Goal: Task Accomplishment & Management: Manage account settings

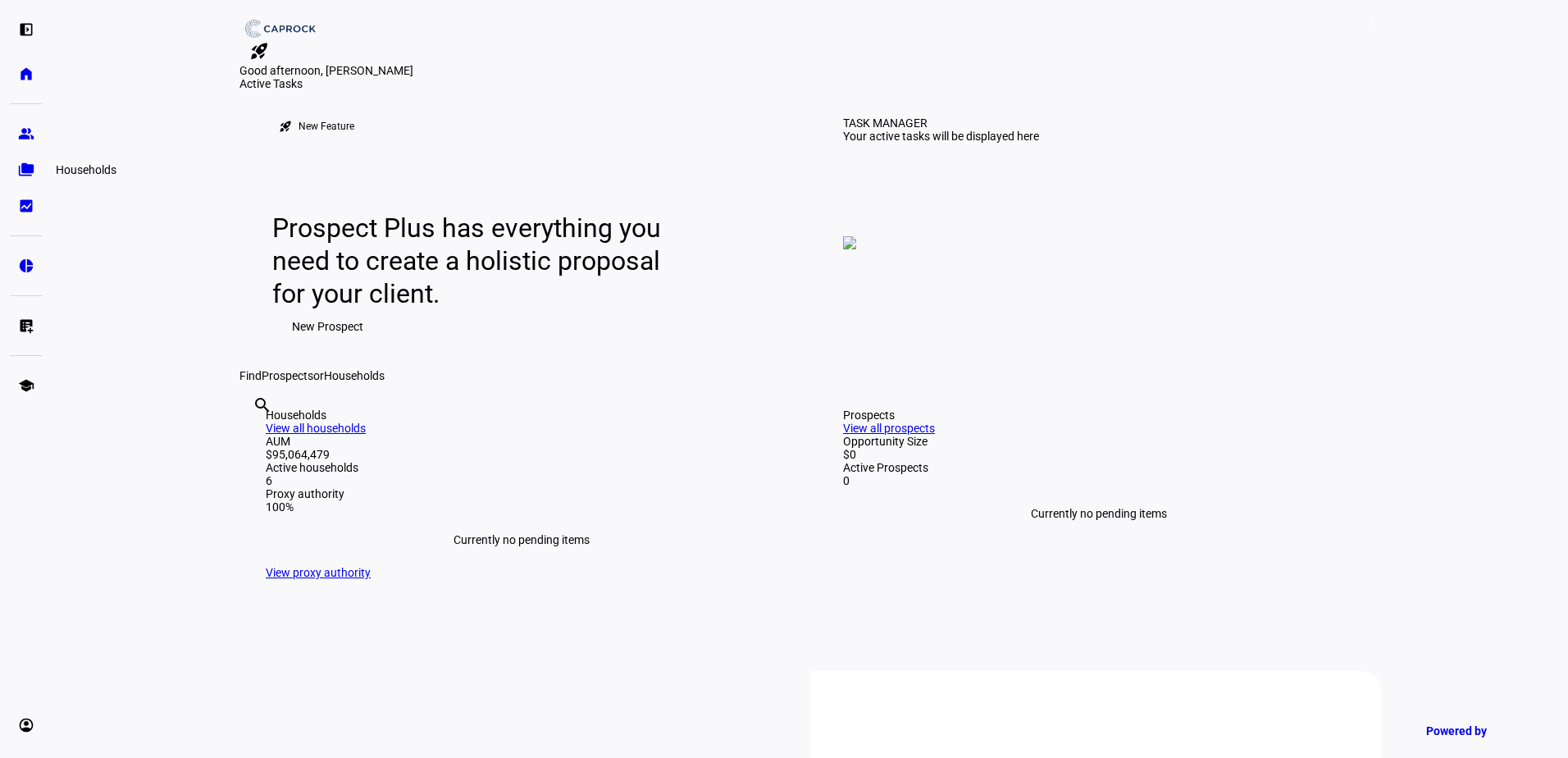
click at [21, 181] on link "folder_copy Households" at bounding box center [26, 169] width 32 height 32
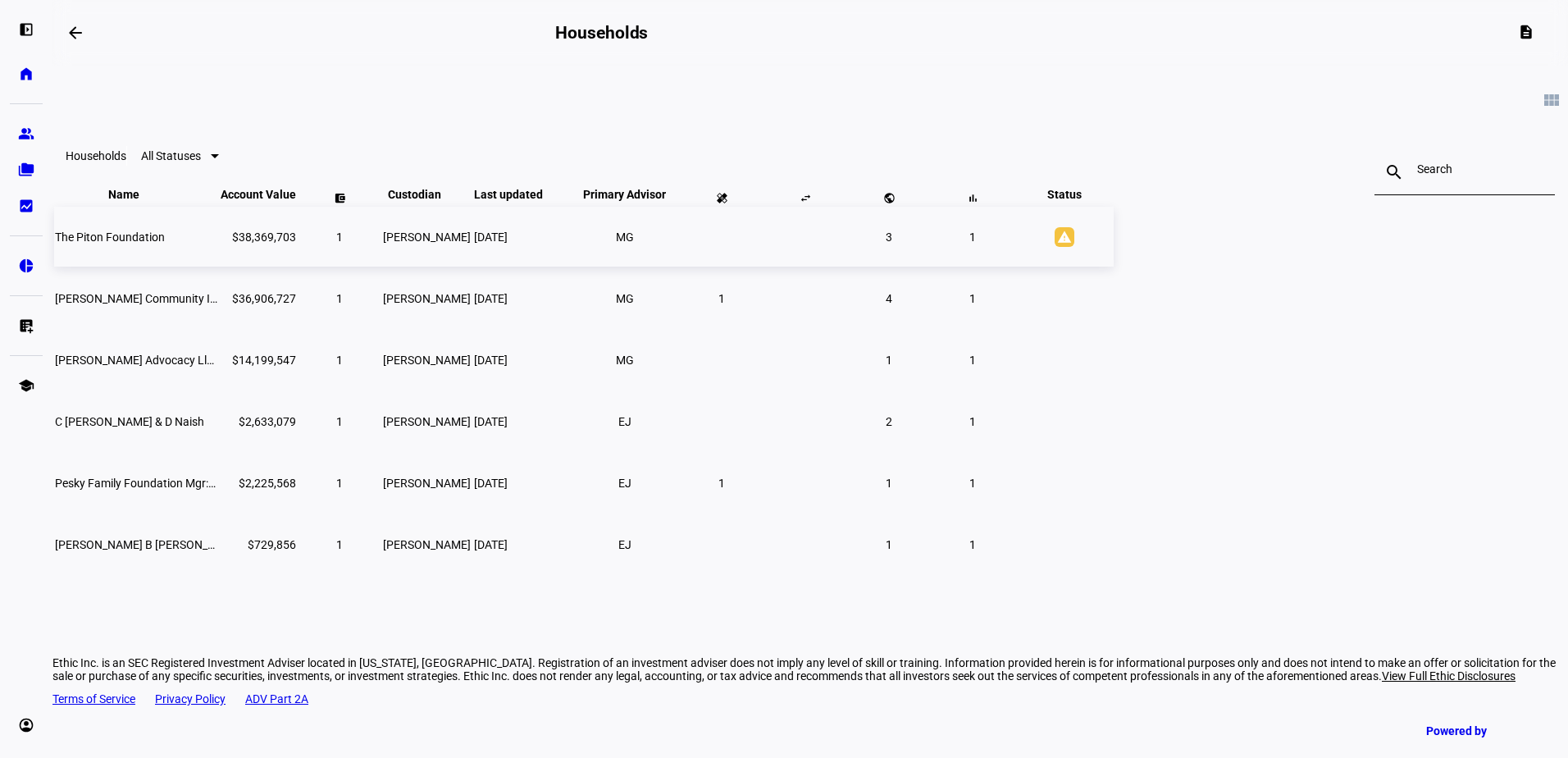
click at [165, 243] on span "The Piton Foundation" at bounding box center [110, 237] width 110 height 13
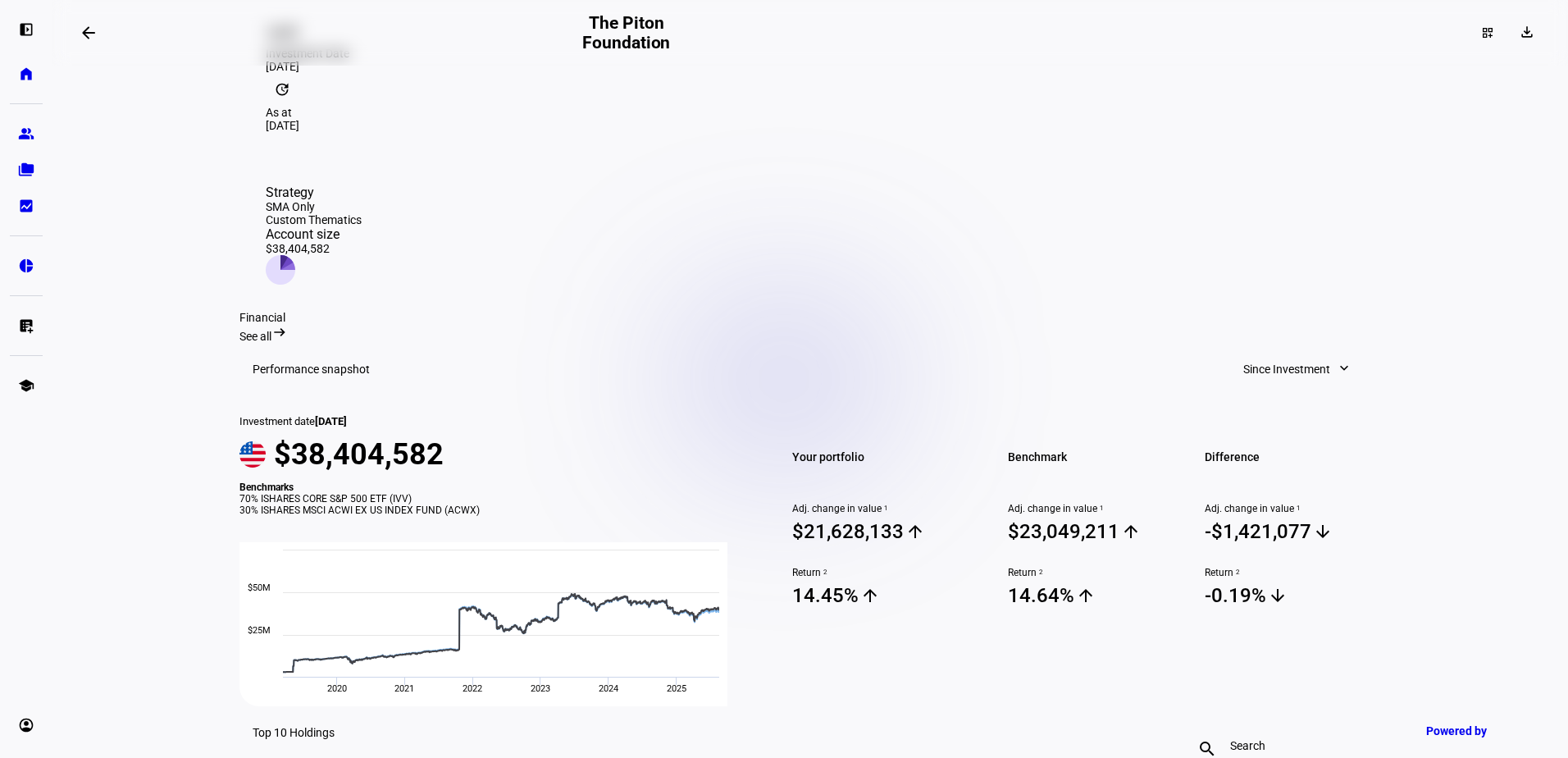
scroll to position [355, 0]
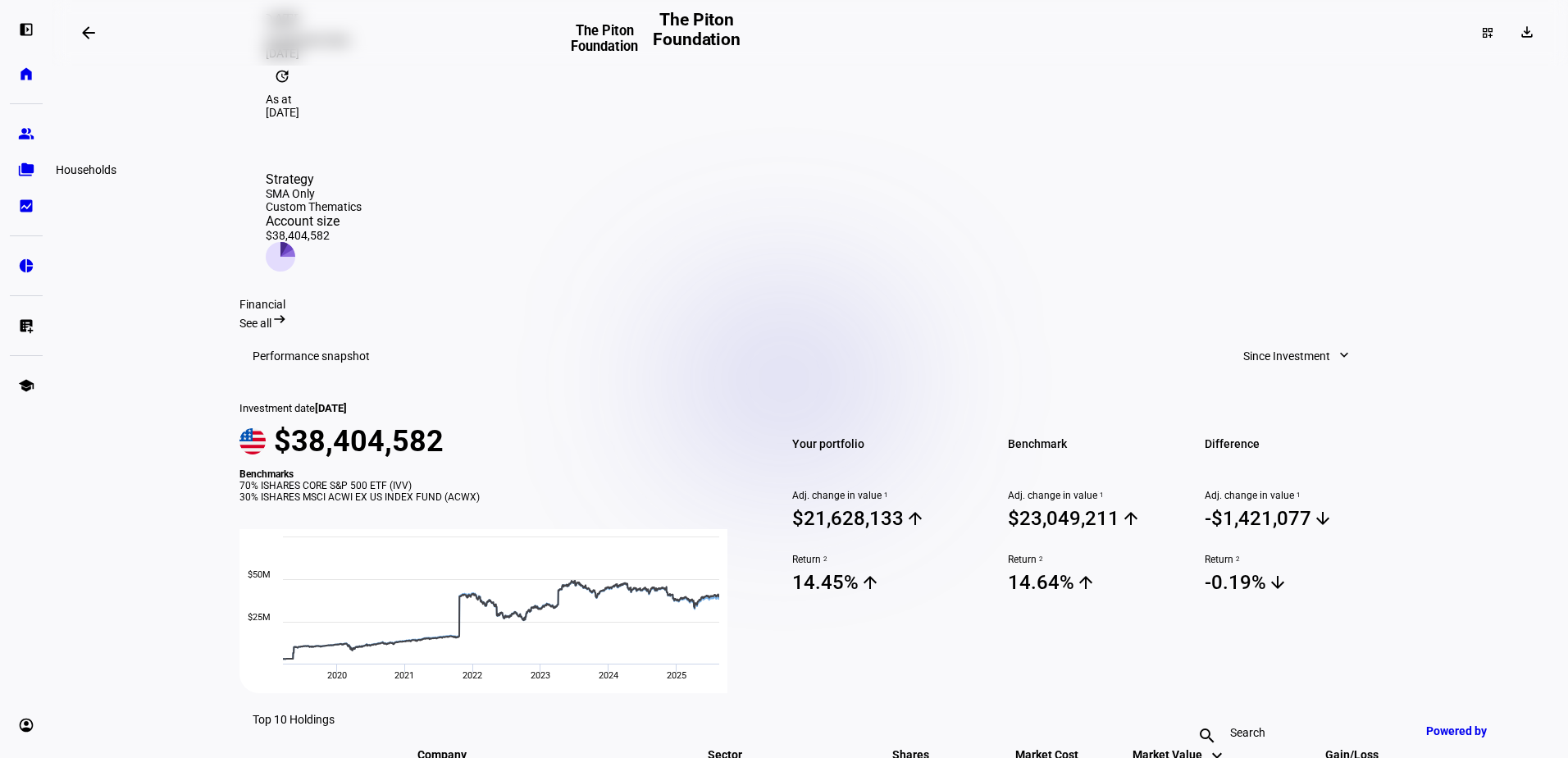
click at [29, 175] on eth-mat-symbol "folder_copy" at bounding box center [26, 169] width 16 height 16
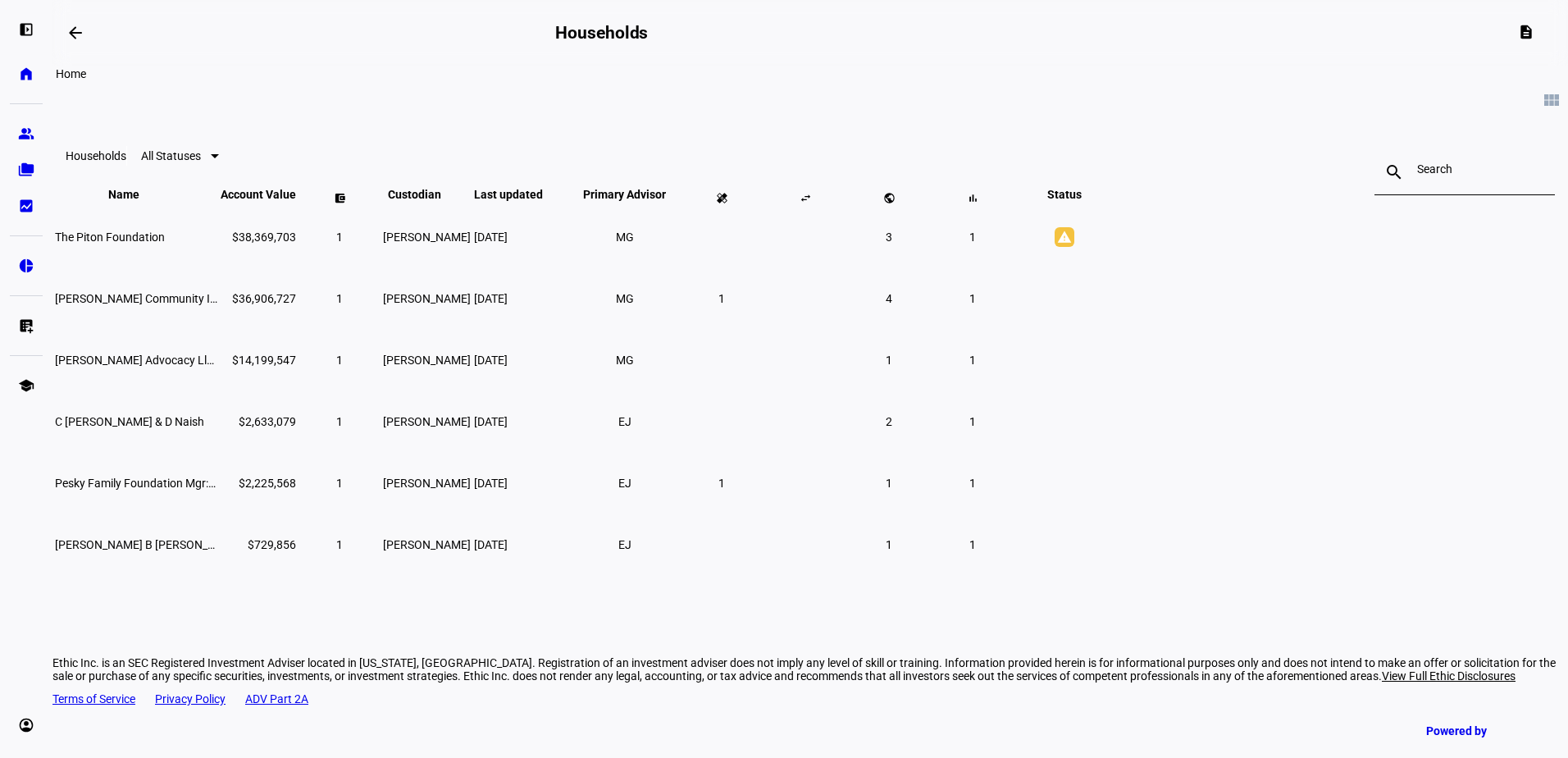
click at [27, 74] on eth-mat-symbol "home" at bounding box center [26, 73] width 16 height 16
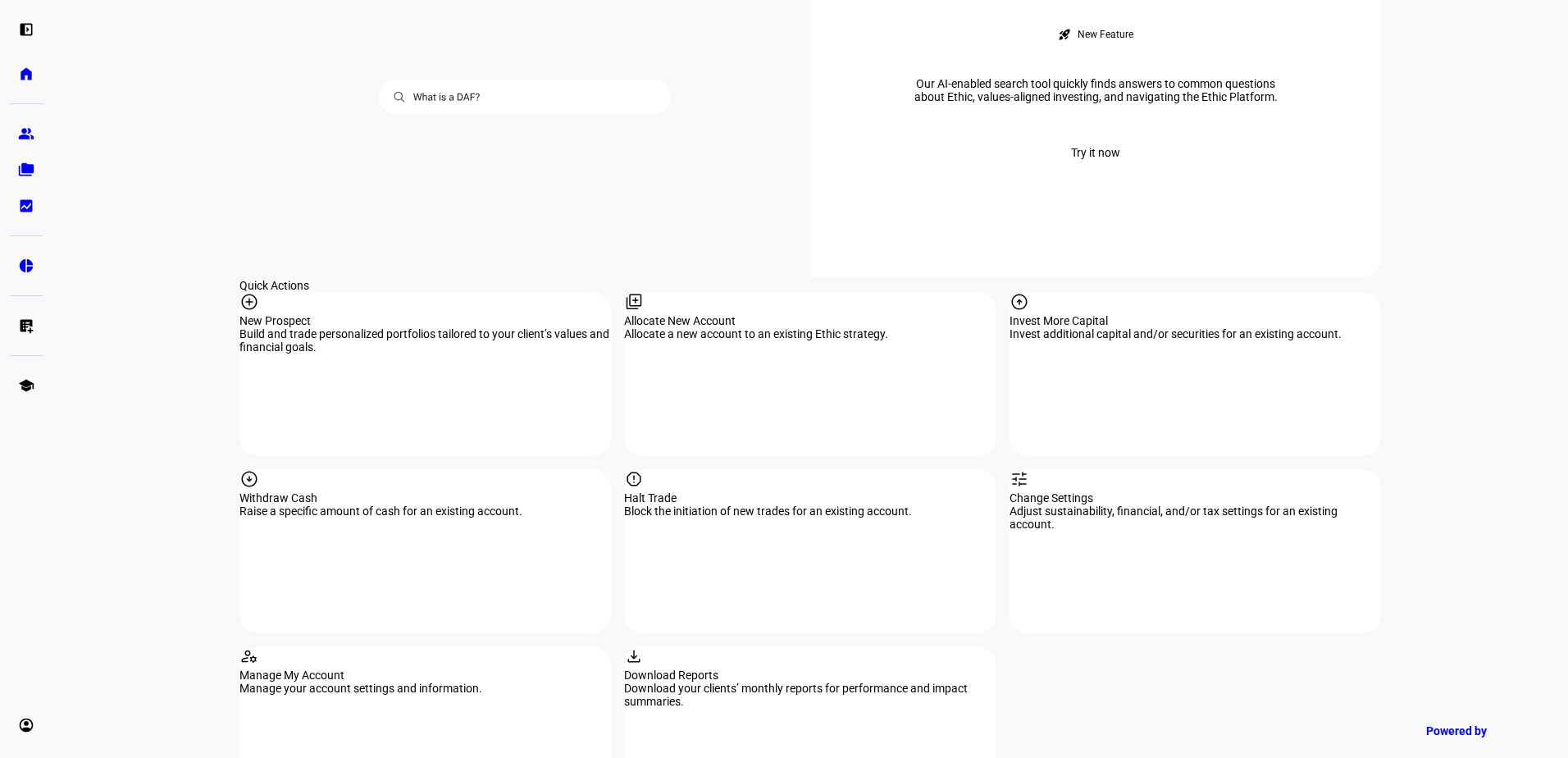
scroll to position [1394, 0]
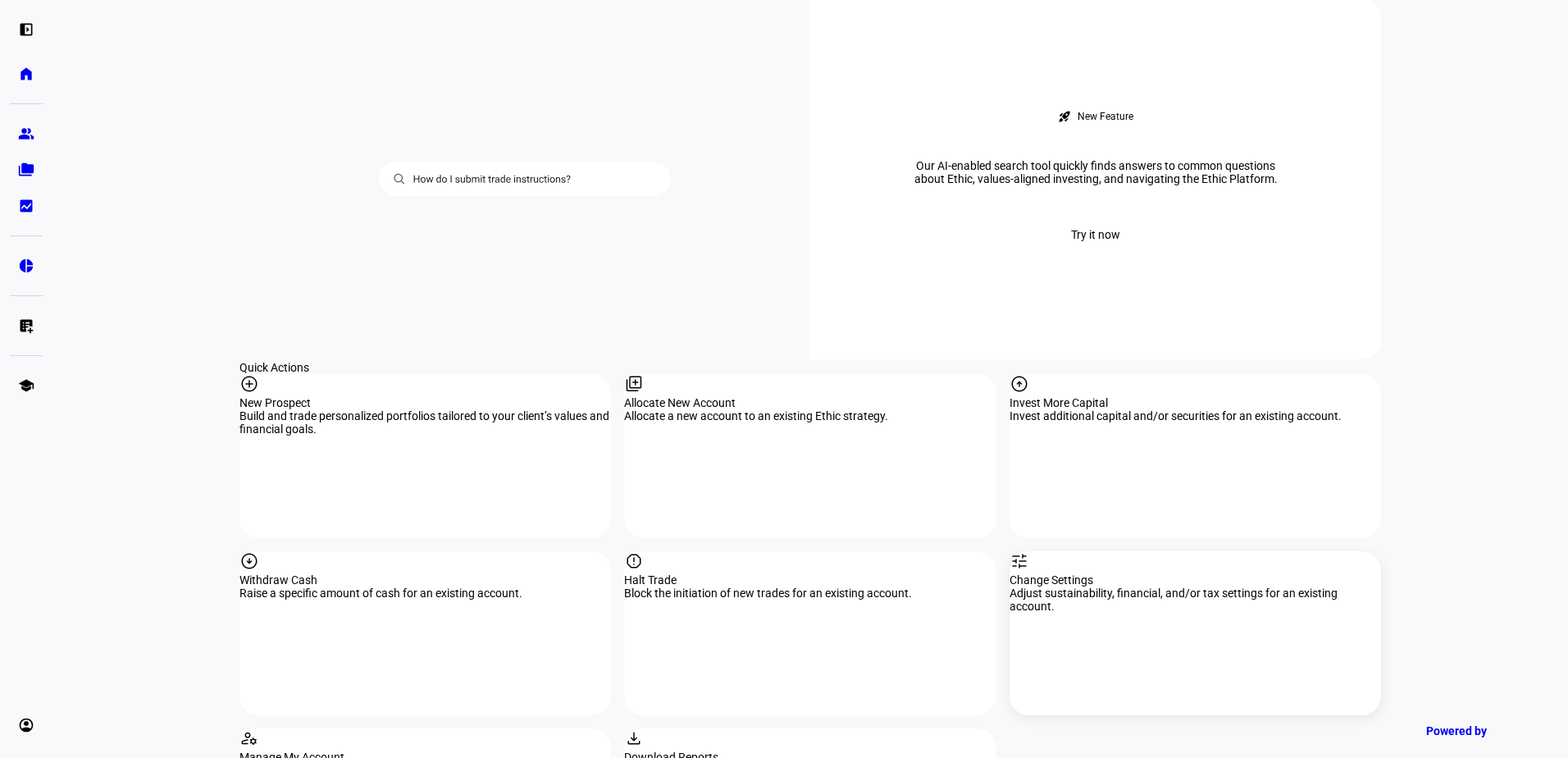
click at [1243, 552] on div "tune Change Settings Adjust sustainability, financial, and/or tax settings for …" at bounding box center [1195, 633] width 372 height 164
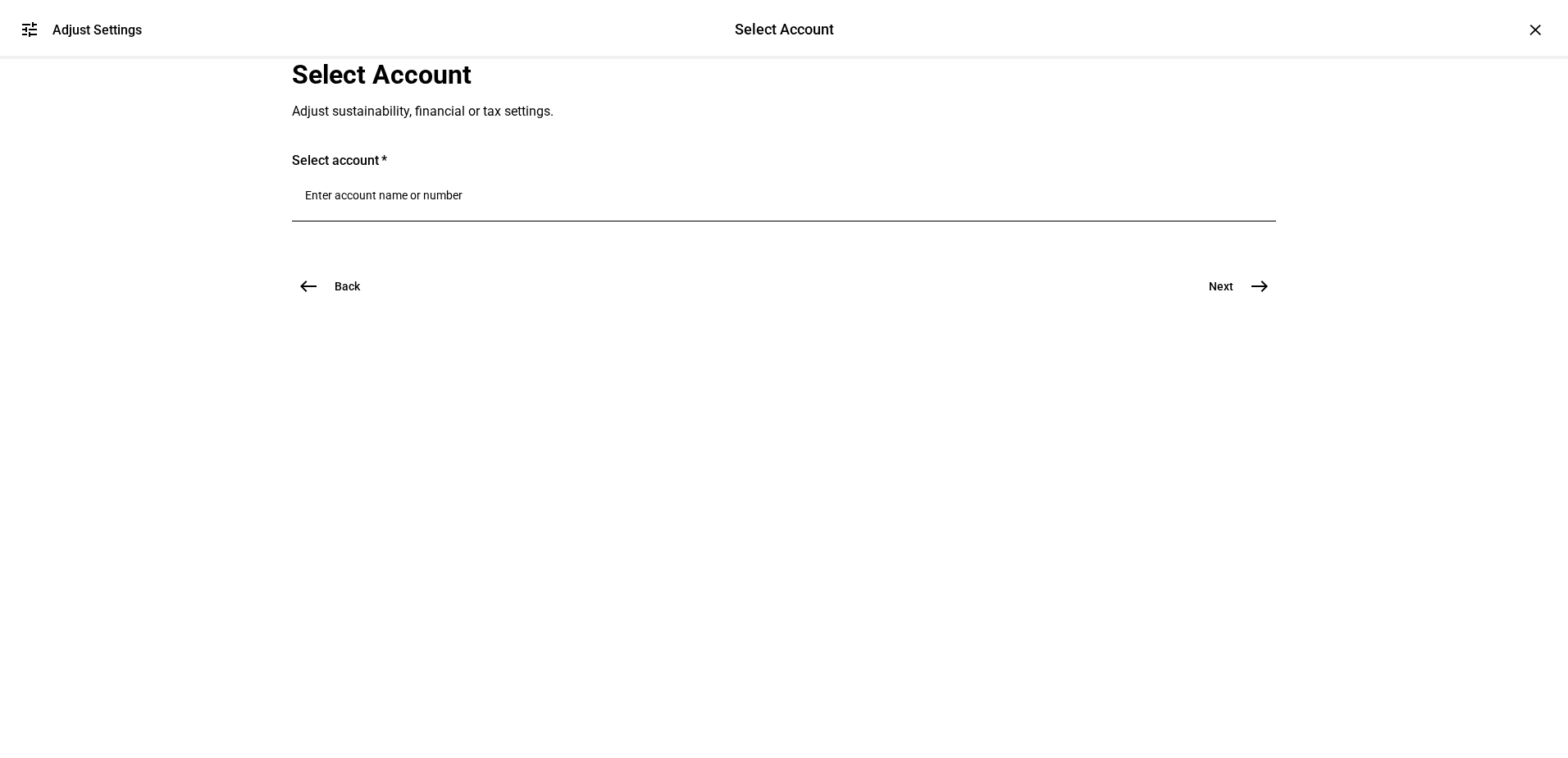
click at [534, 202] on input "Number" at bounding box center [784, 195] width 958 height 13
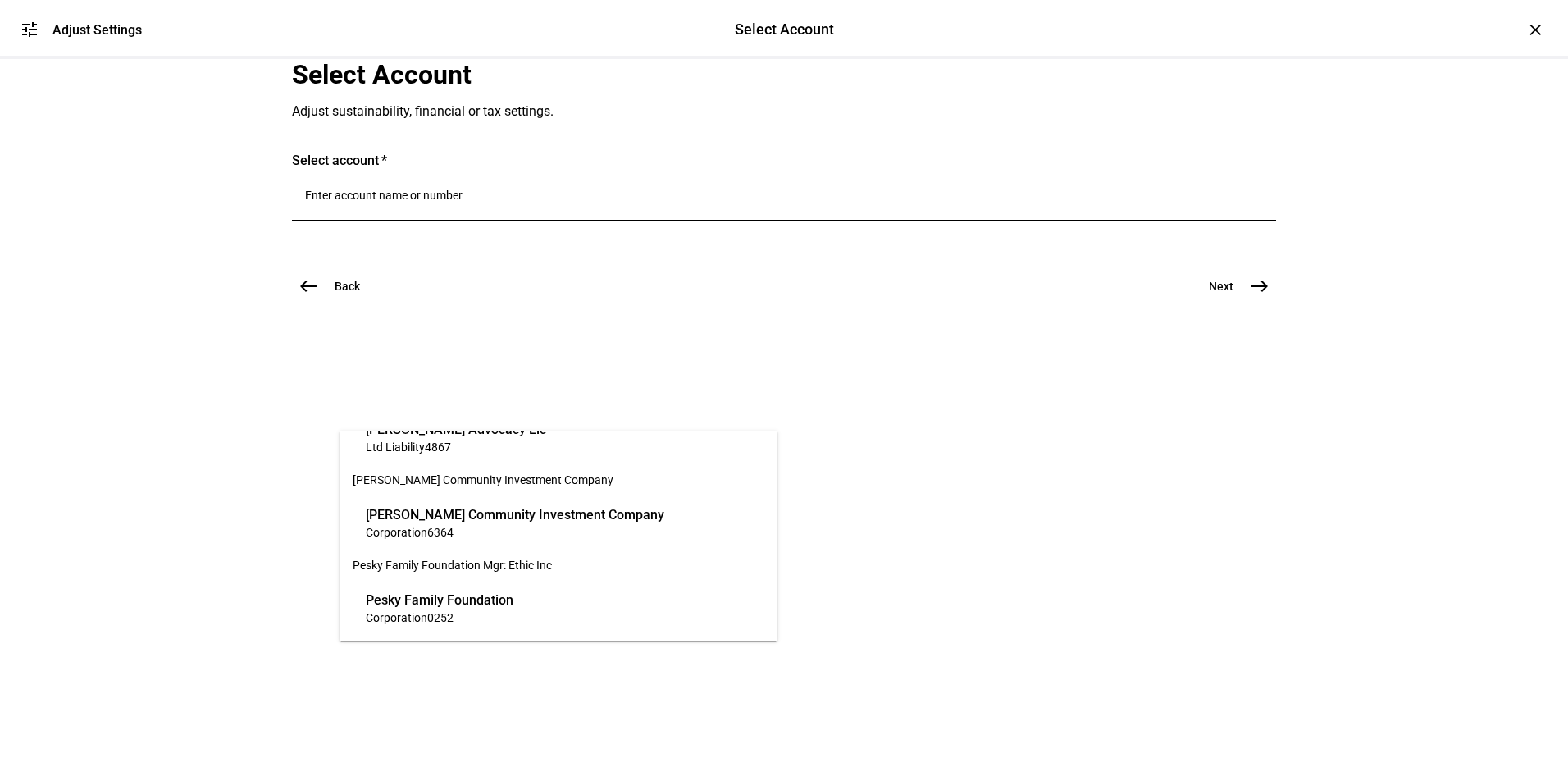
scroll to position [315, 0]
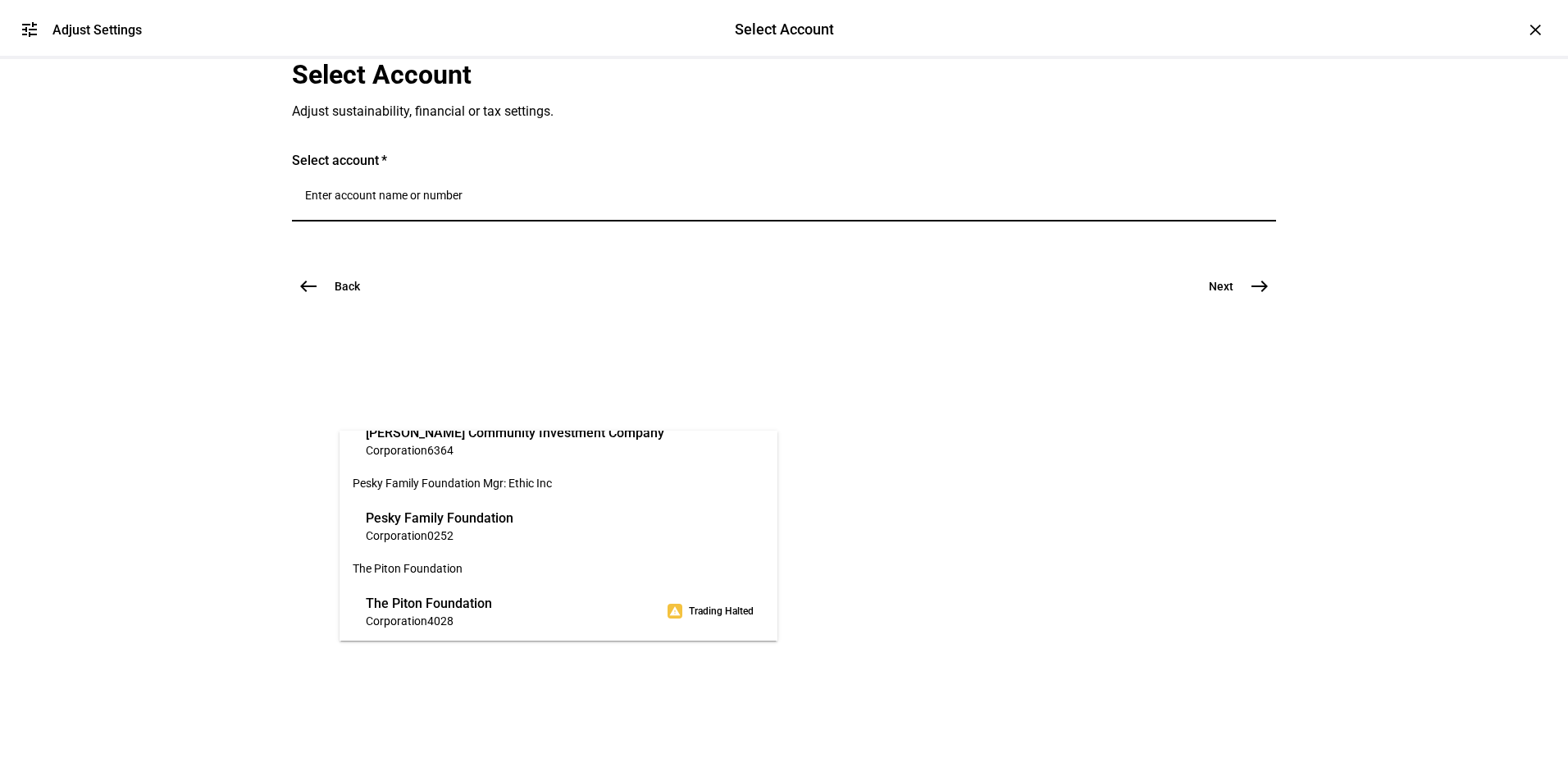
click at [492, 622] on span "Corporation 4028" at bounding box center [429, 620] width 126 height 15
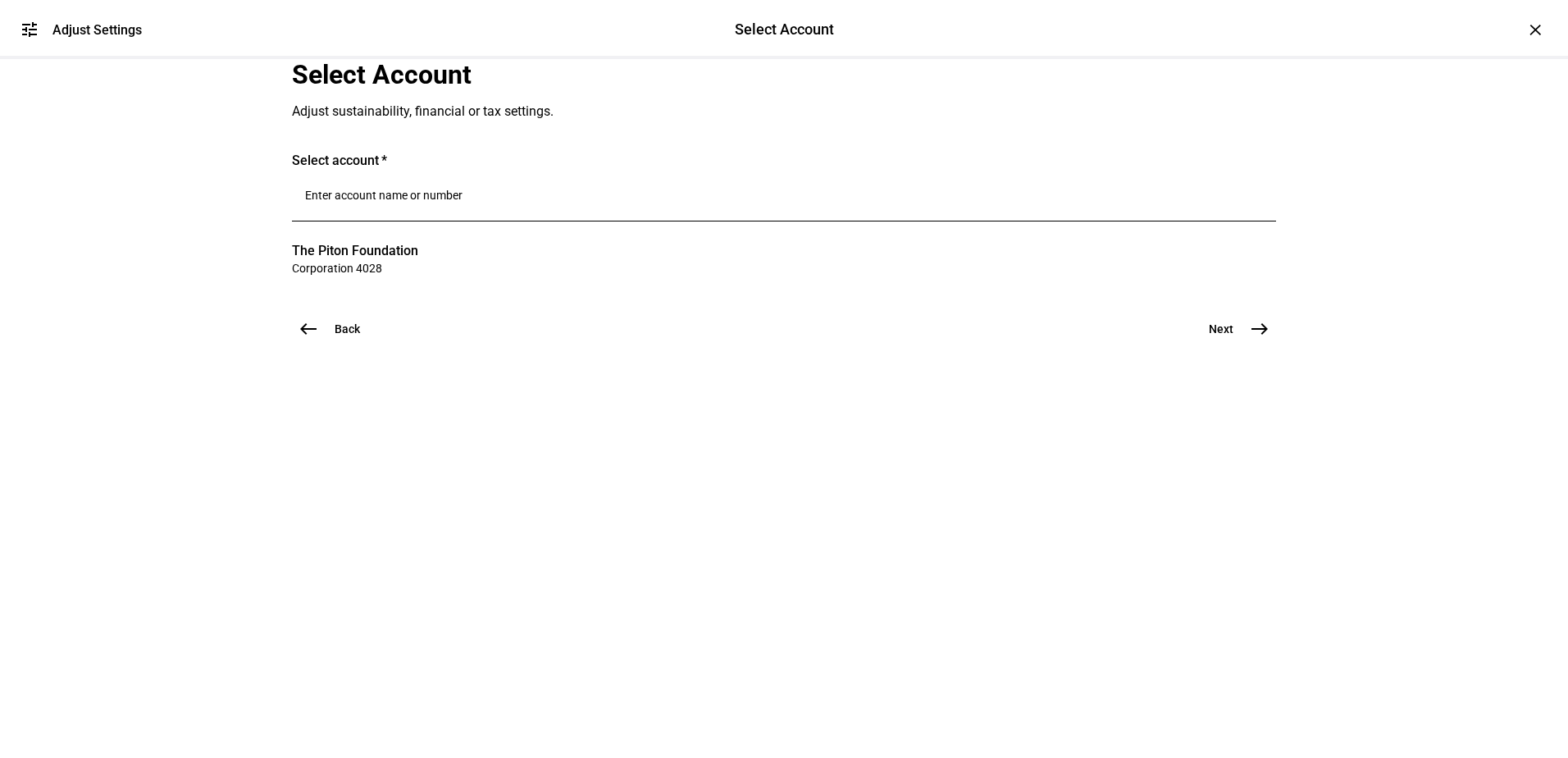
click at [1253, 339] on mat-icon "east" at bounding box center [1259, 329] width 20 height 20
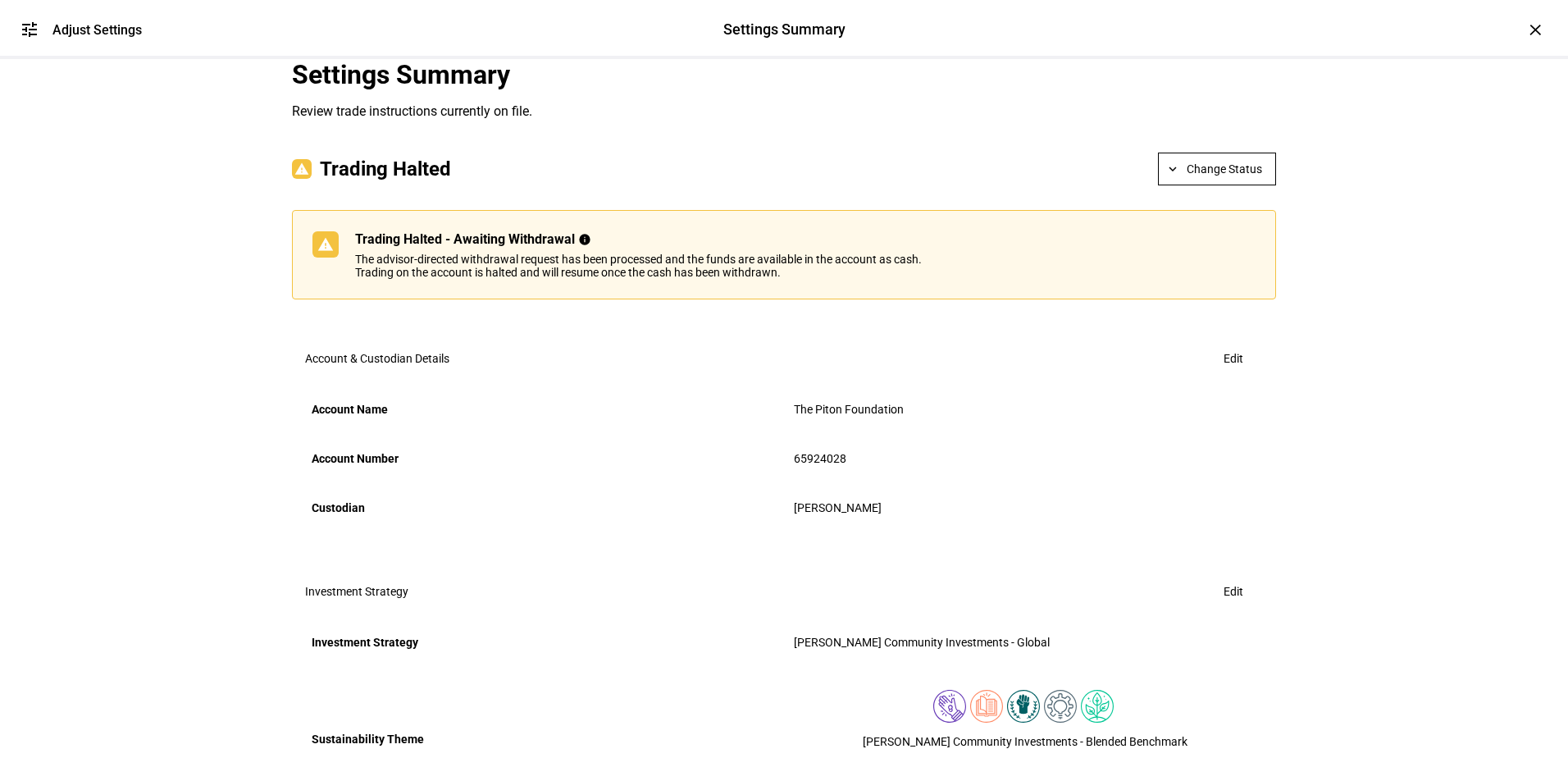
scroll to position [82, 0]
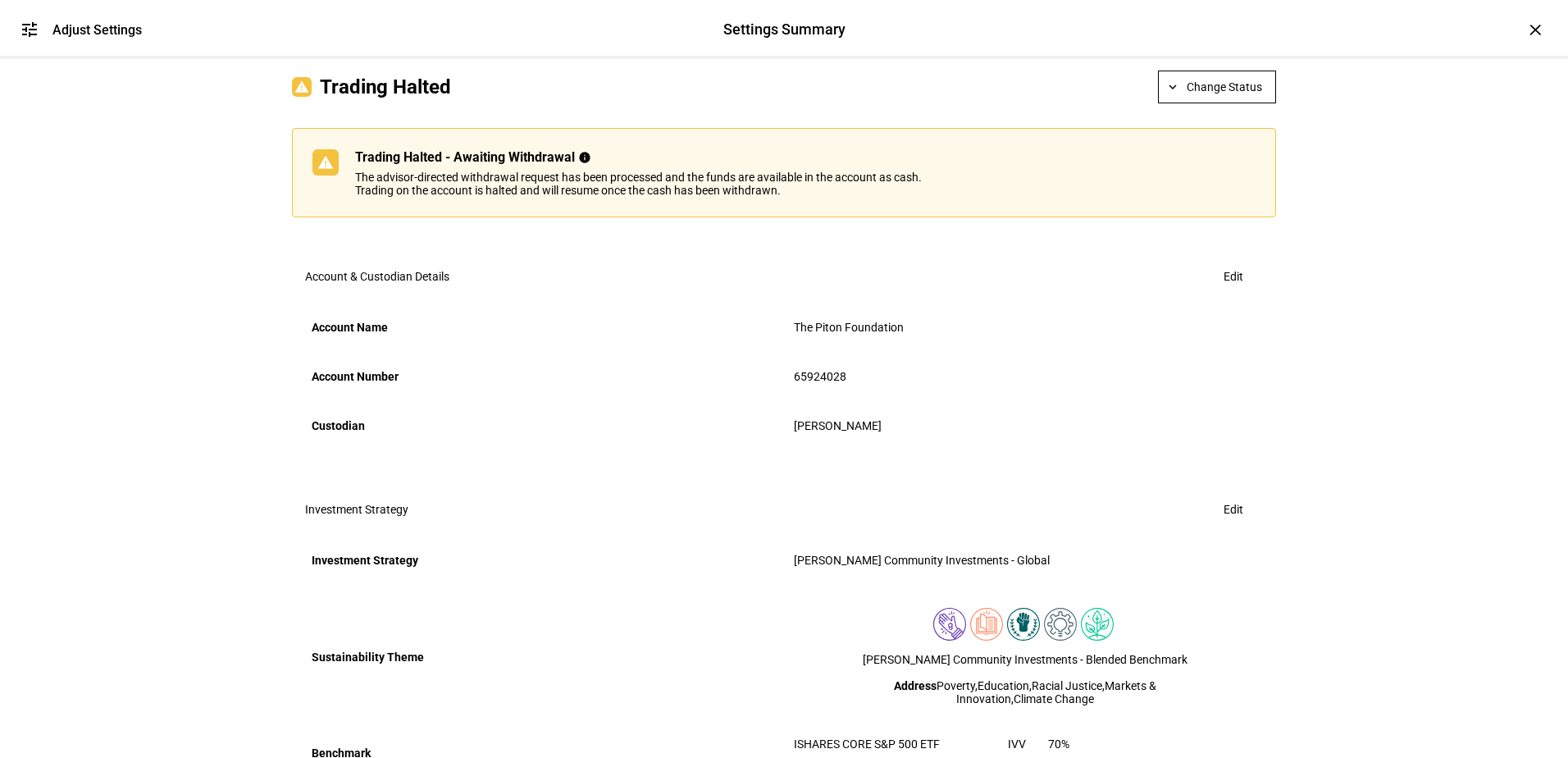
click at [1220, 104] on span "Change Status" at bounding box center [1224, 87] width 75 height 32
click at [1220, 283] on span "Halt Trading" at bounding box center [1225, 285] width 72 height 13
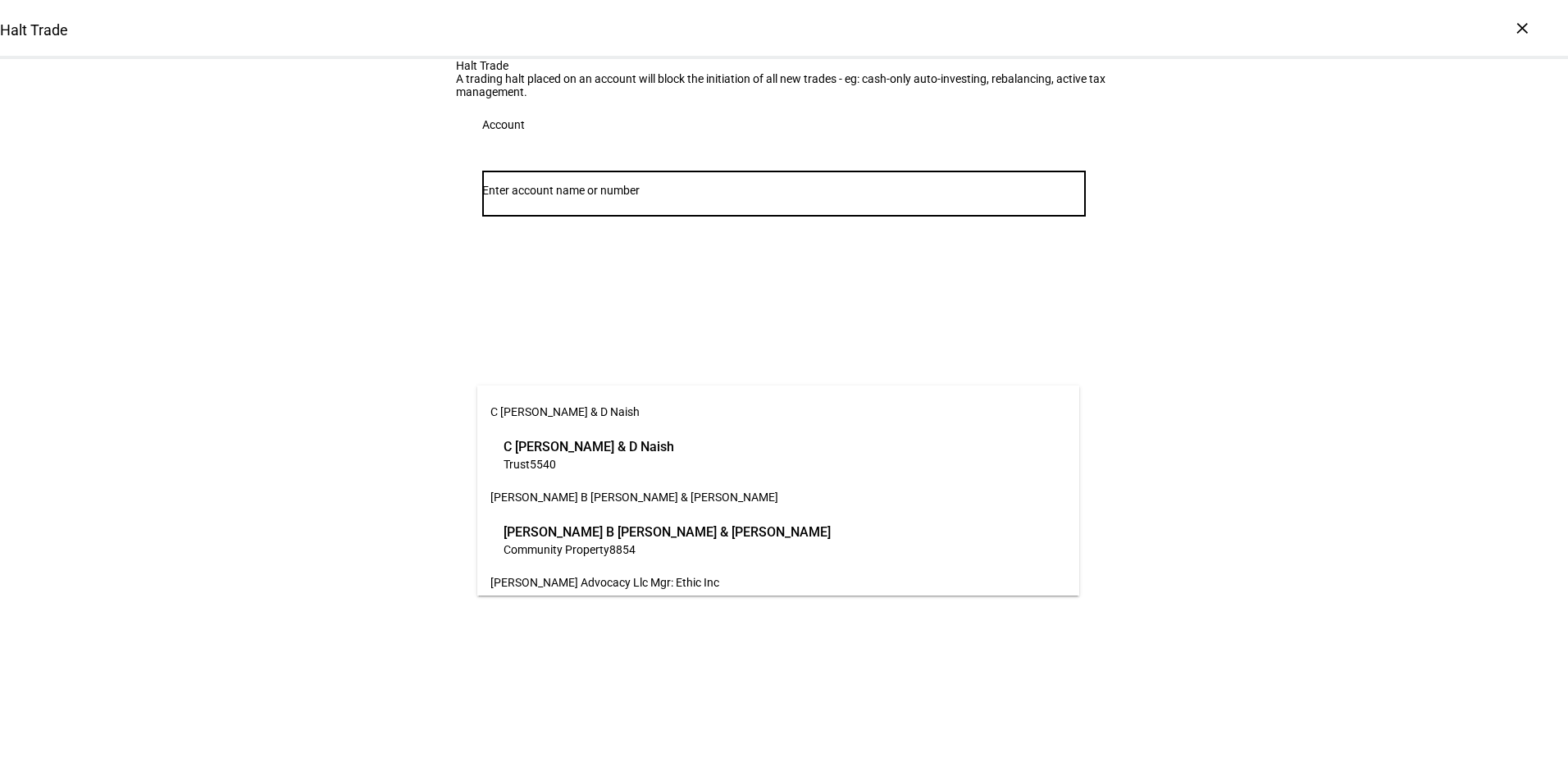
click at [673, 197] on input "Number" at bounding box center [784, 190] width 604 height 13
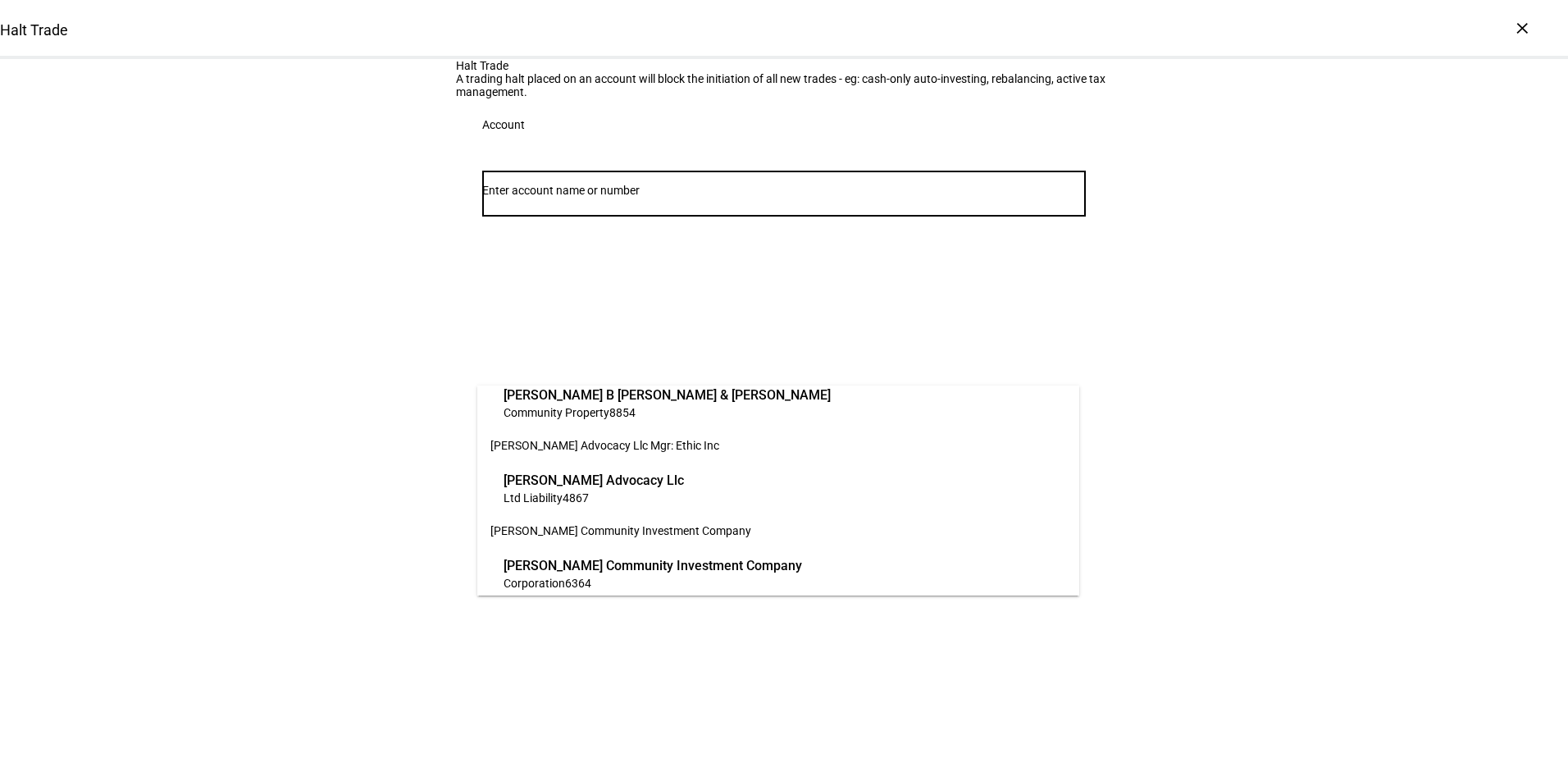
scroll to position [315, 0]
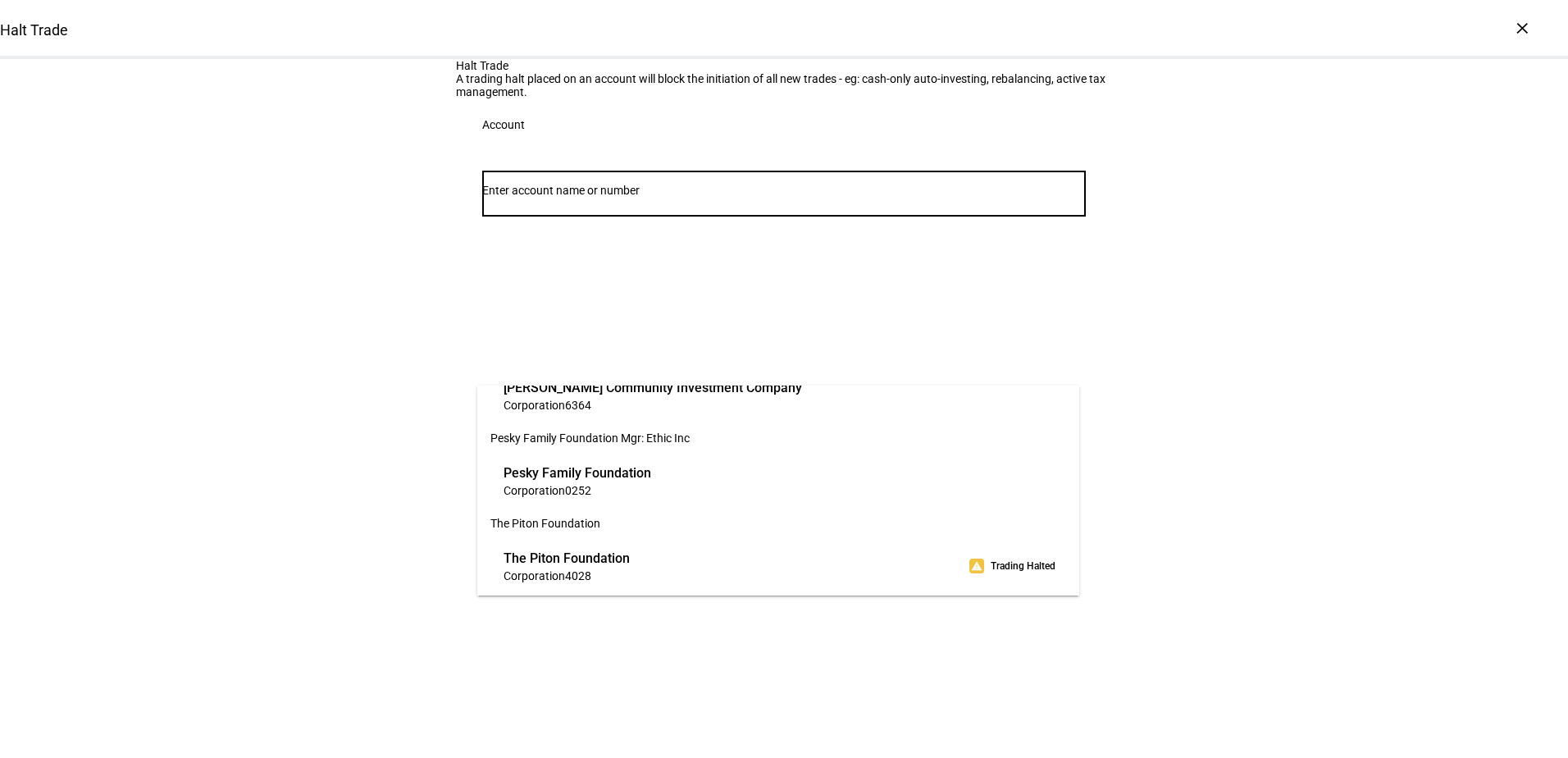
click at [629, 568] on span "Corporation 4028" at bounding box center [567, 575] width 126 height 15
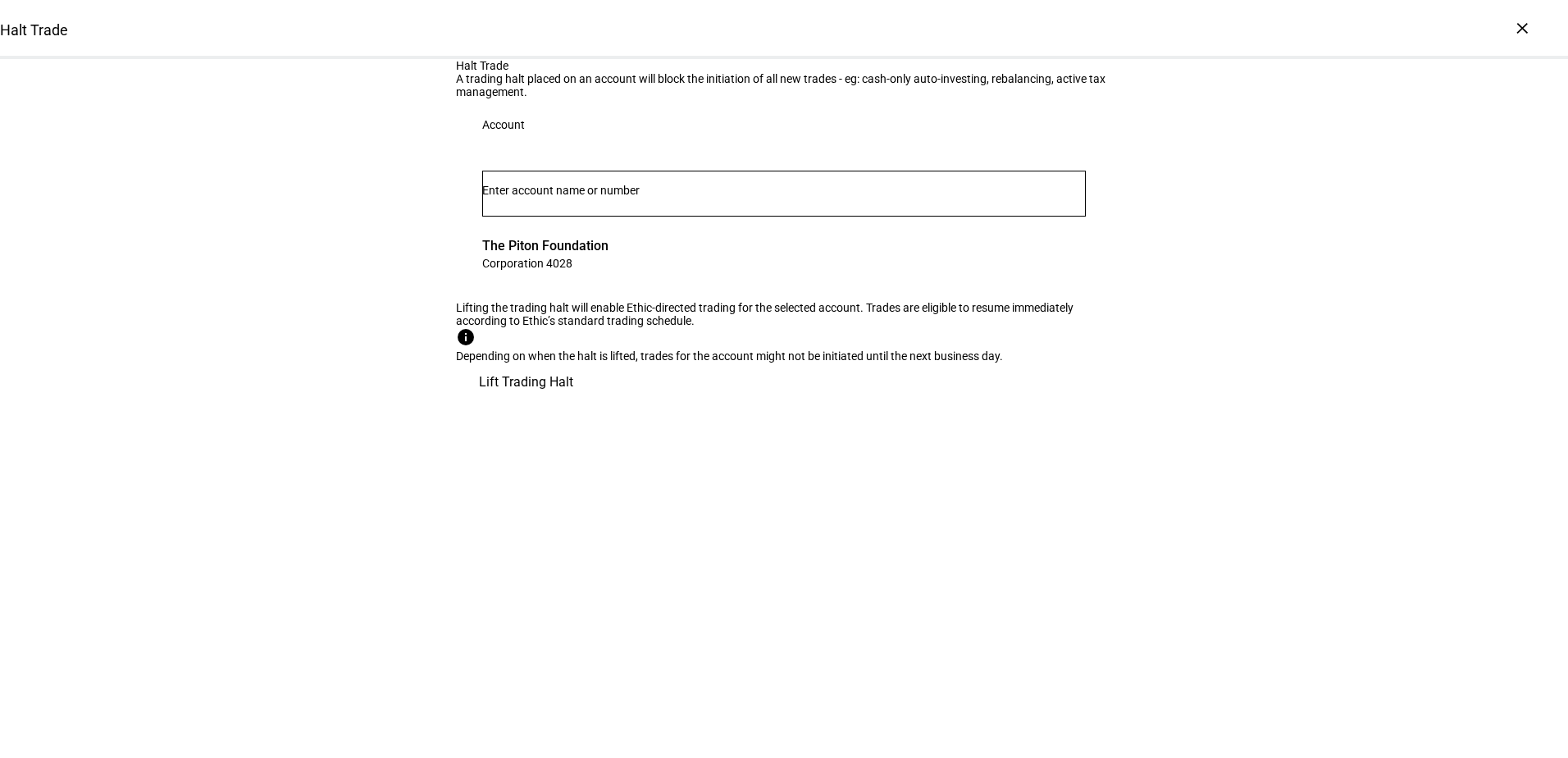
click at [573, 402] on span "Lift Trading Halt" at bounding box center [526, 381] width 94 height 39
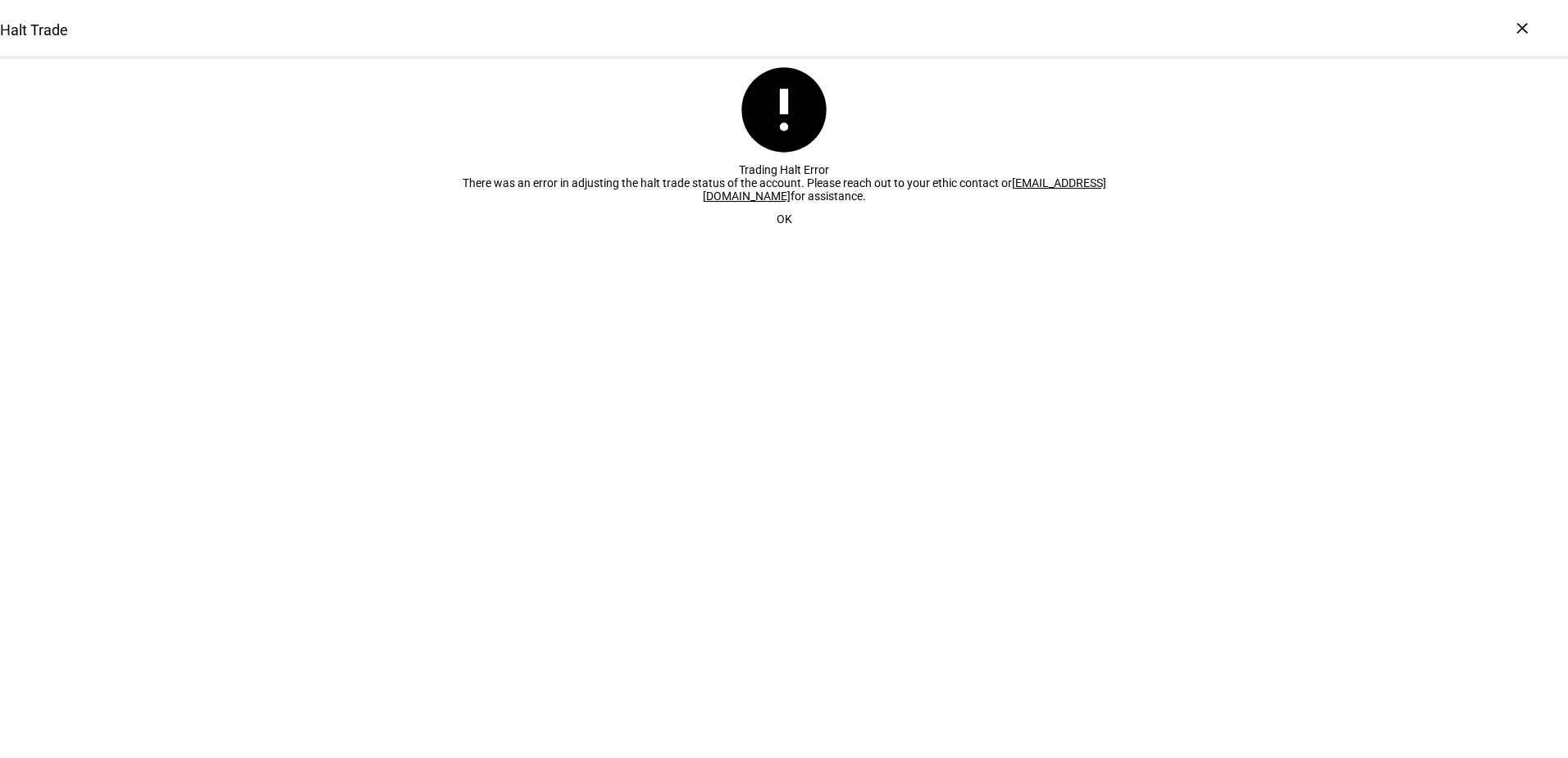
click at [715, 203] on link "[EMAIL_ADDRESS][DOMAIN_NAME]" at bounding box center [904, 189] width 403 height 27
click at [784, 236] on span "OK" at bounding box center [784, 219] width 15 height 32
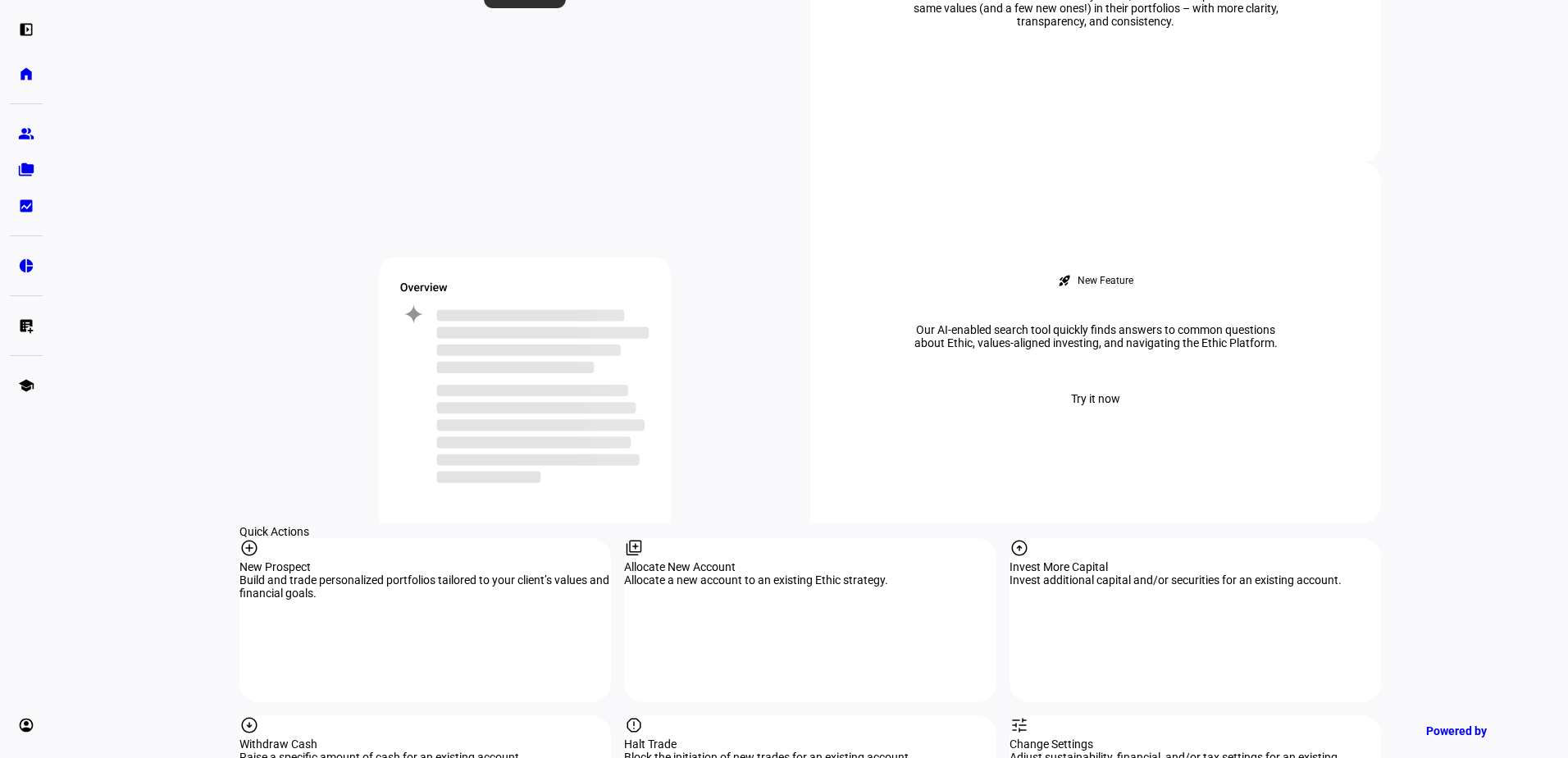
scroll to position [1312, 0]
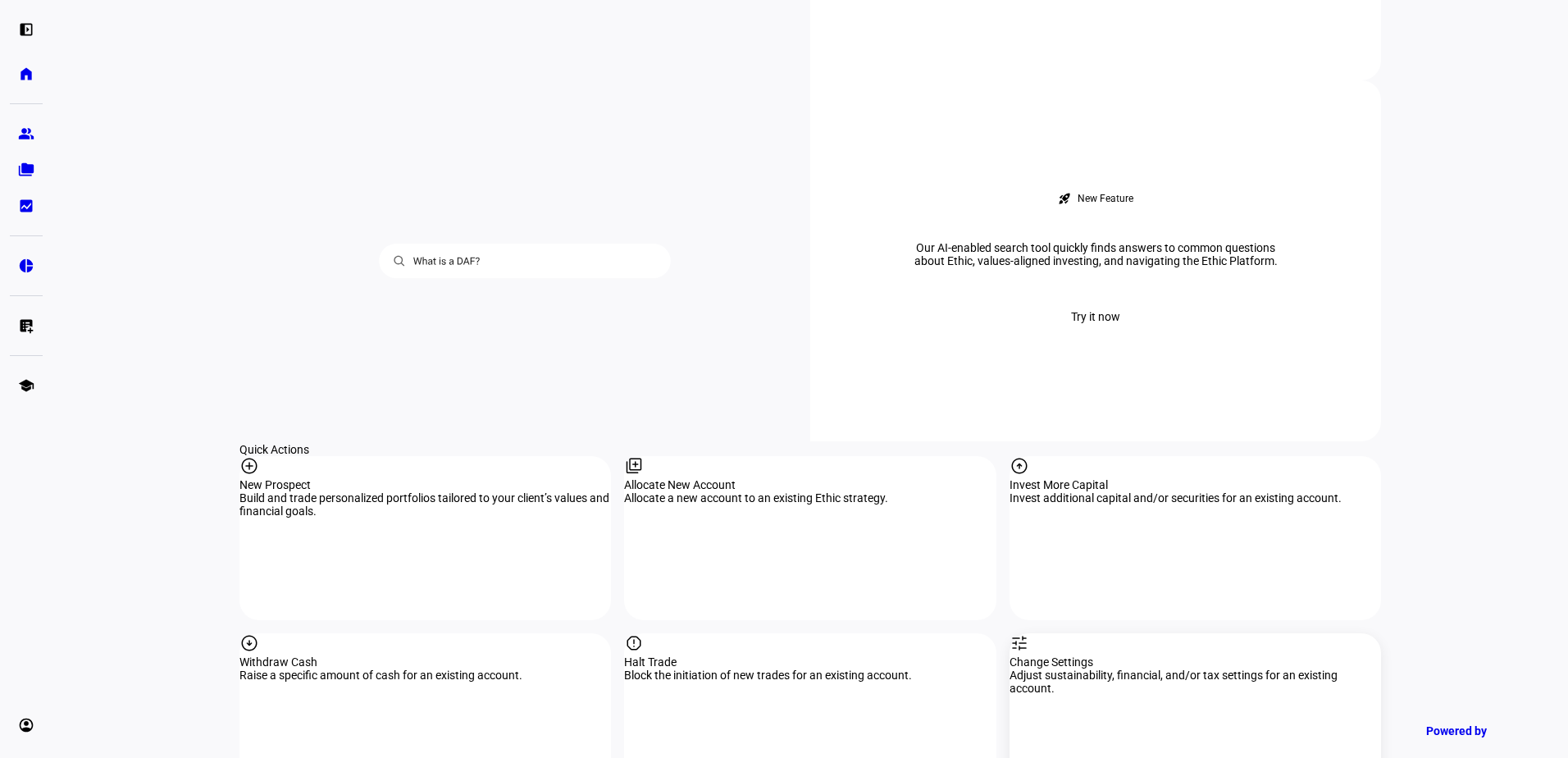
click at [1268, 633] on div "tune Change Settings Adjust sustainability, financial, and/or tax settings for …" at bounding box center [1195, 715] width 372 height 164
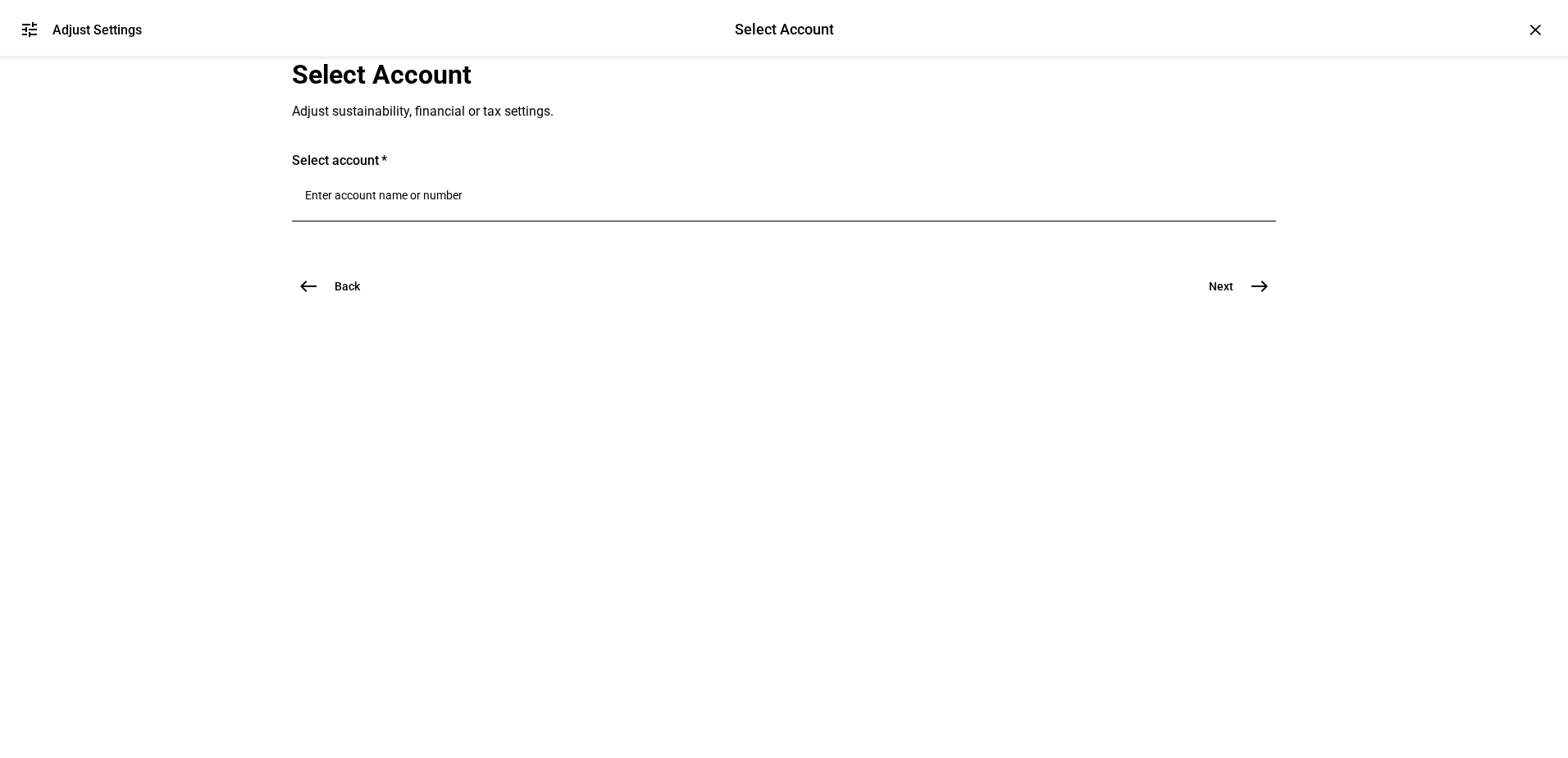
click at [458, 222] on div at bounding box center [784, 199] width 958 height 46
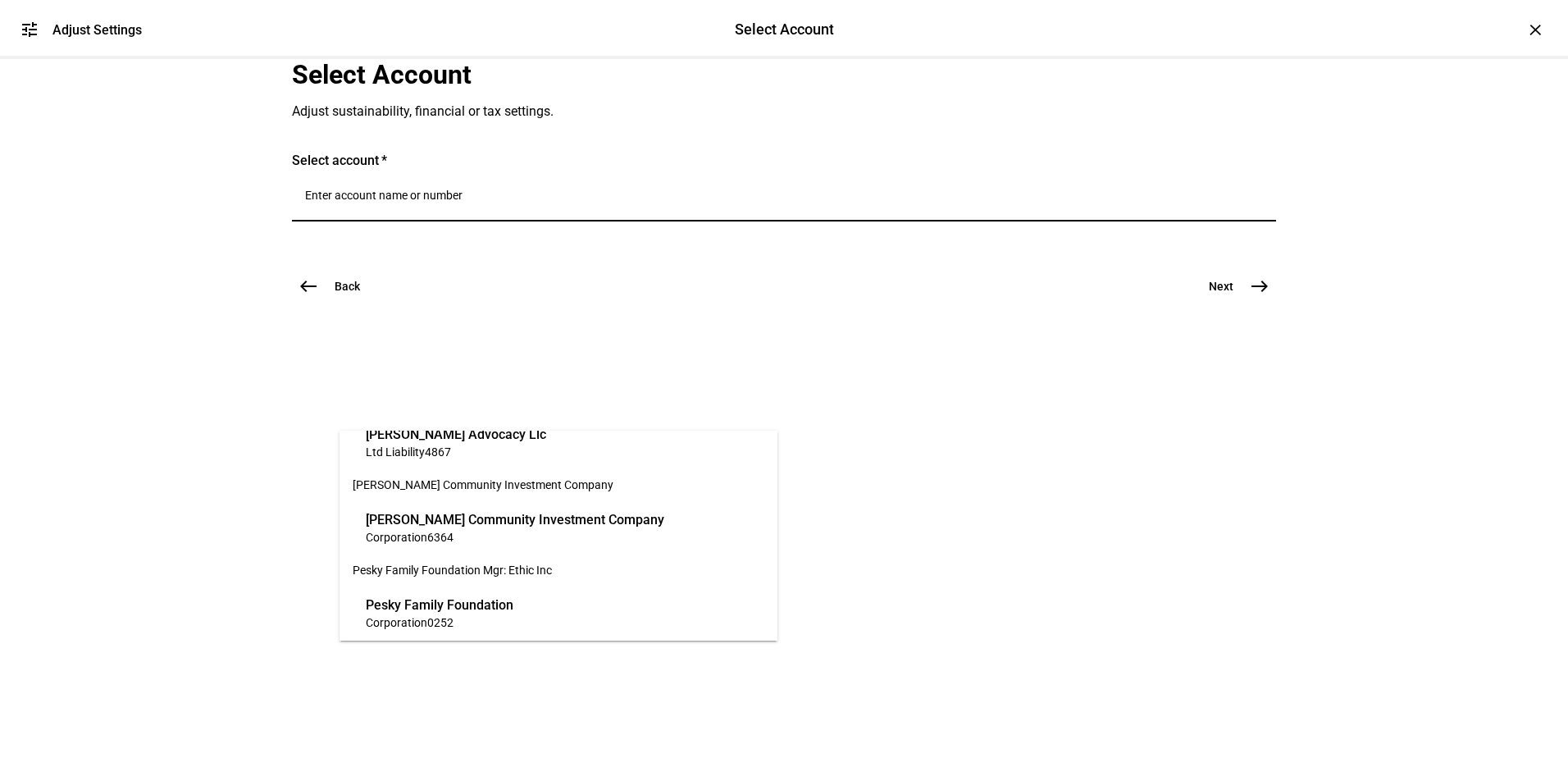
scroll to position [315, 0]
click at [489, 615] on span "Corporation 4028" at bounding box center [429, 620] width 126 height 15
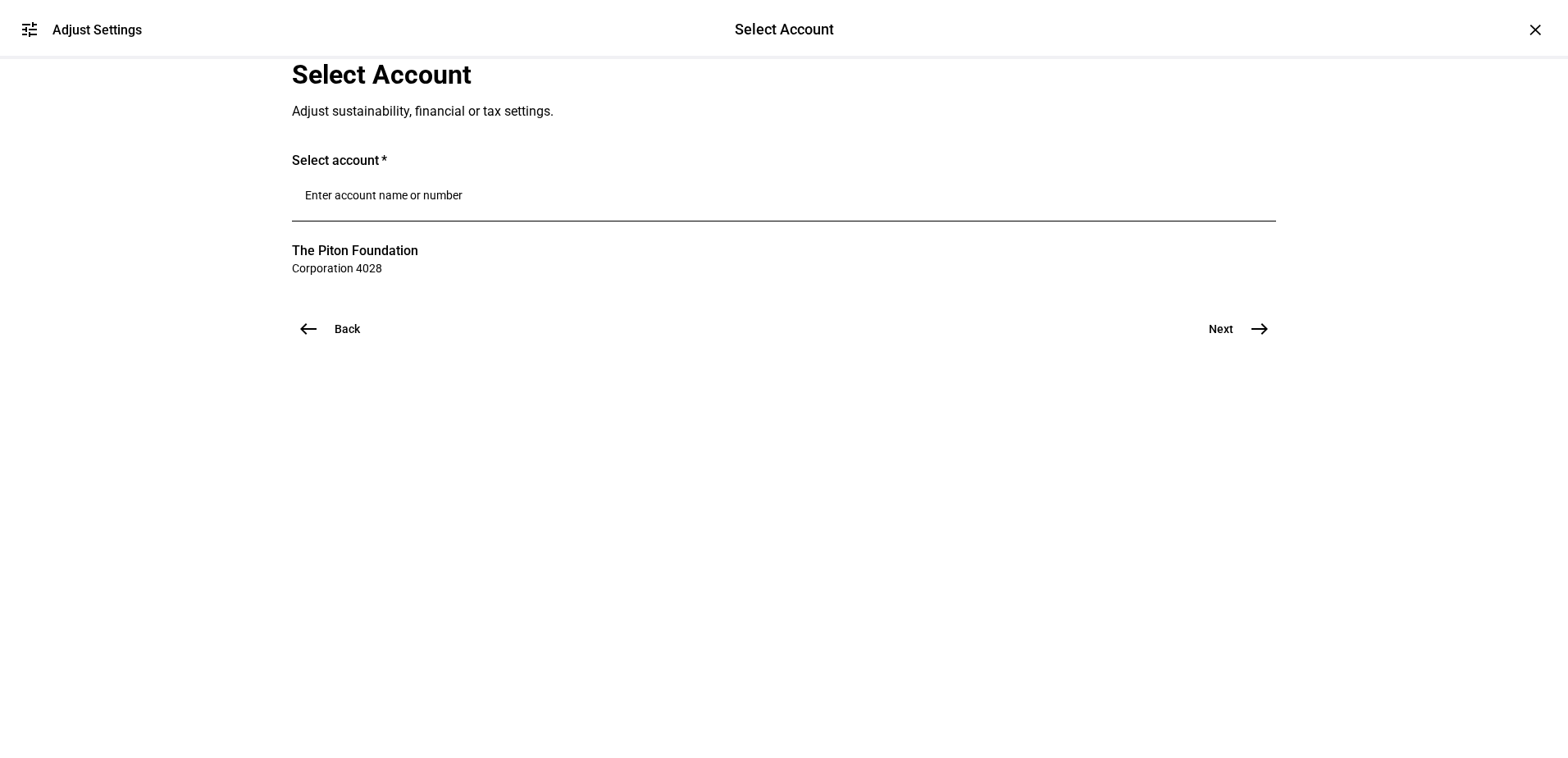
click at [1249, 339] on mat-icon "east" at bounding box center [1259, 329] width 20 height 20
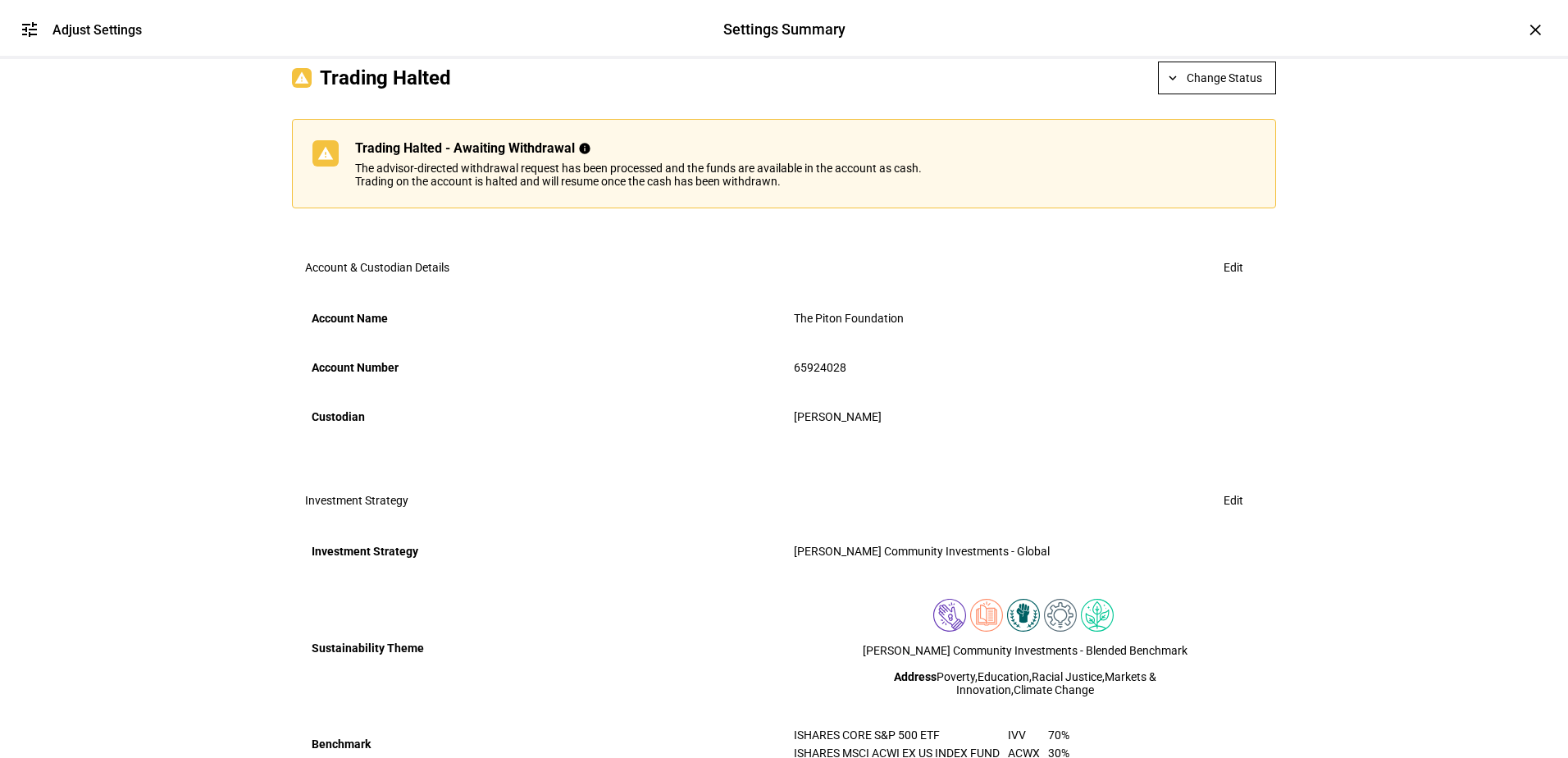
scroll to position [82, 0]
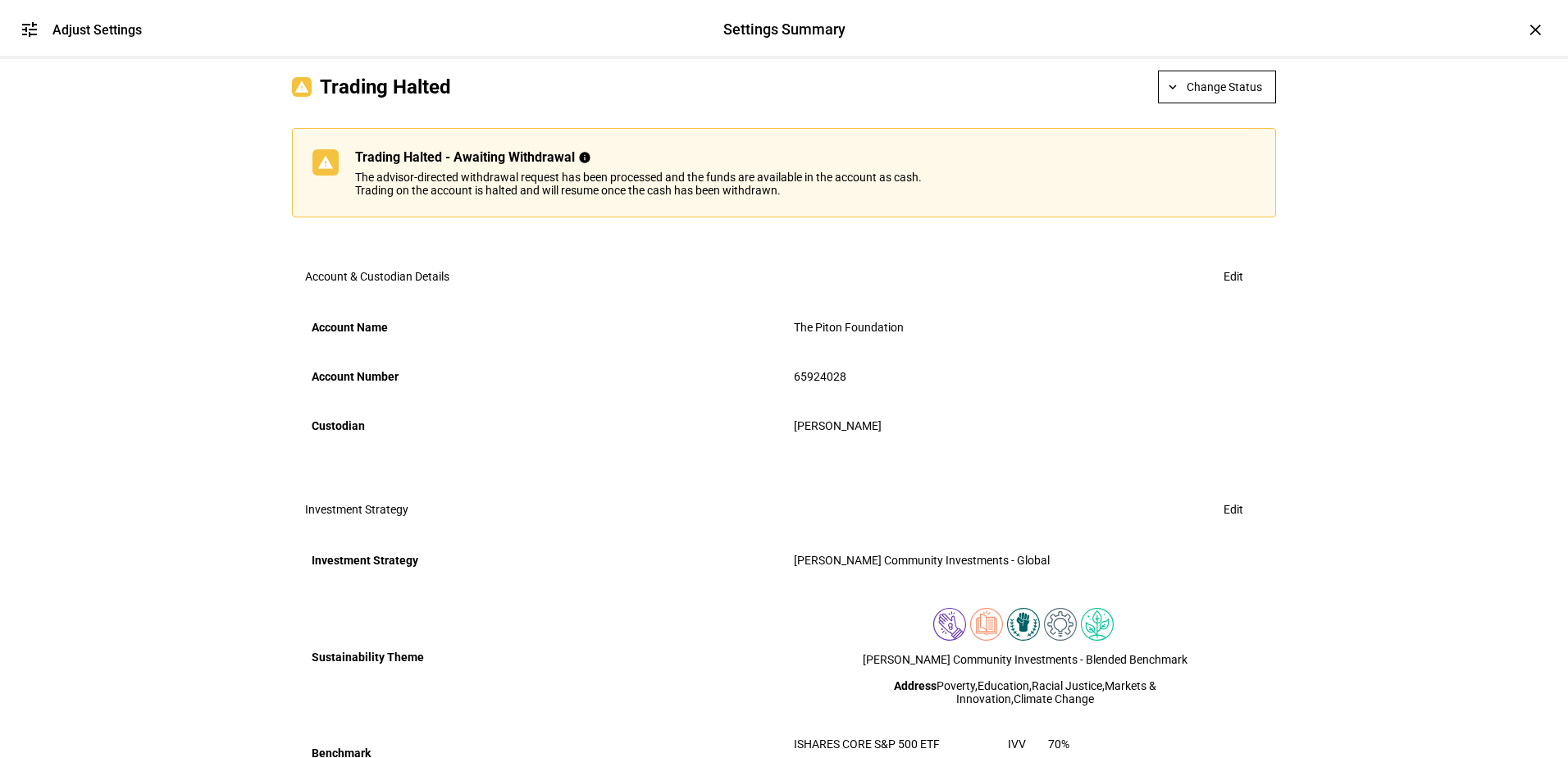
click at [1221, 104] on span "Change Status" at bounding box center [1224, 87] width 75 height 32
click at [1208, 284] on span "Halt Trading" at bounding box center [1225, 285] width 72 height 13
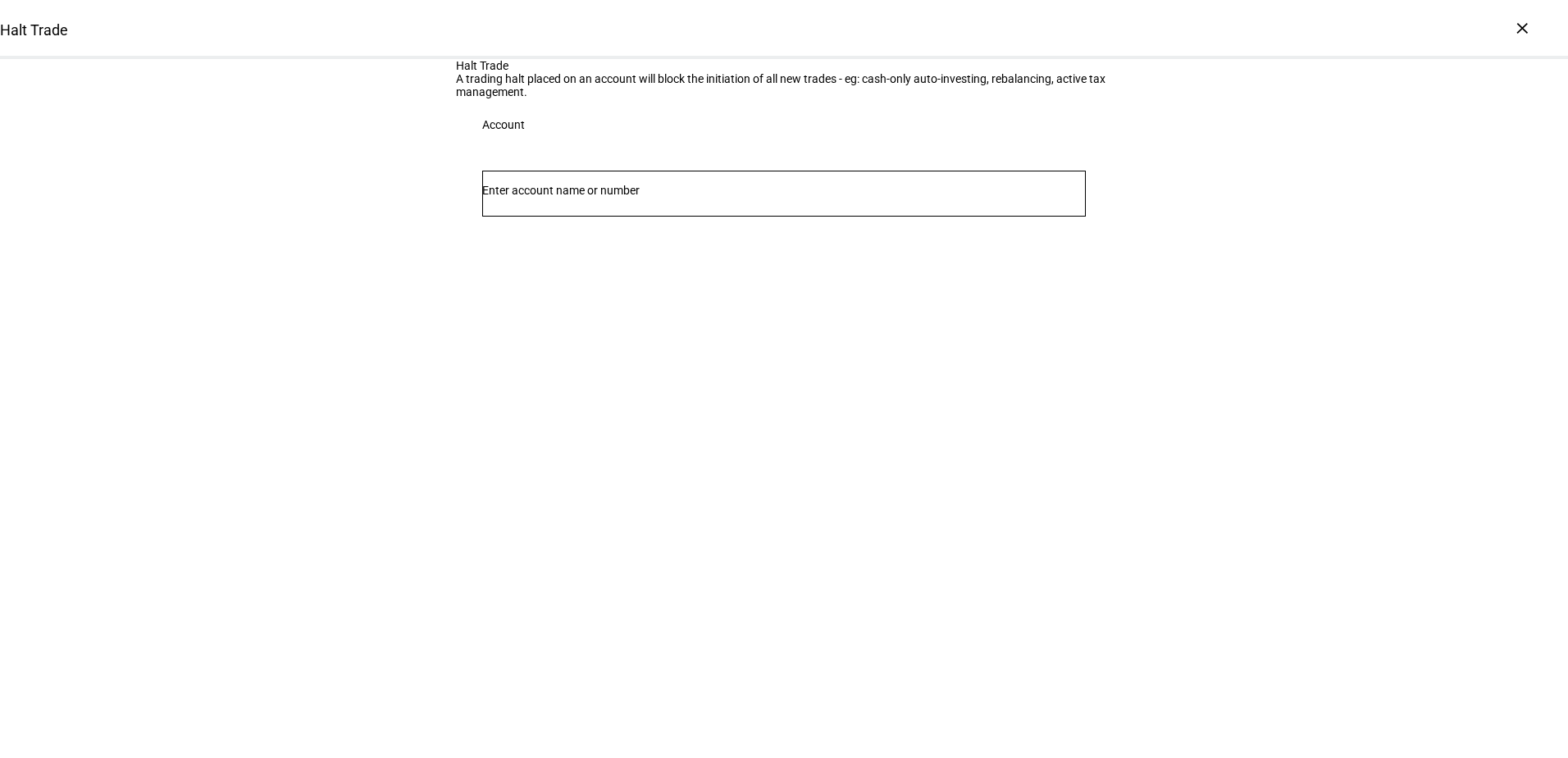
click at [645, 197] on input "Number" at bounding box center [784, 190] width 604 height 13
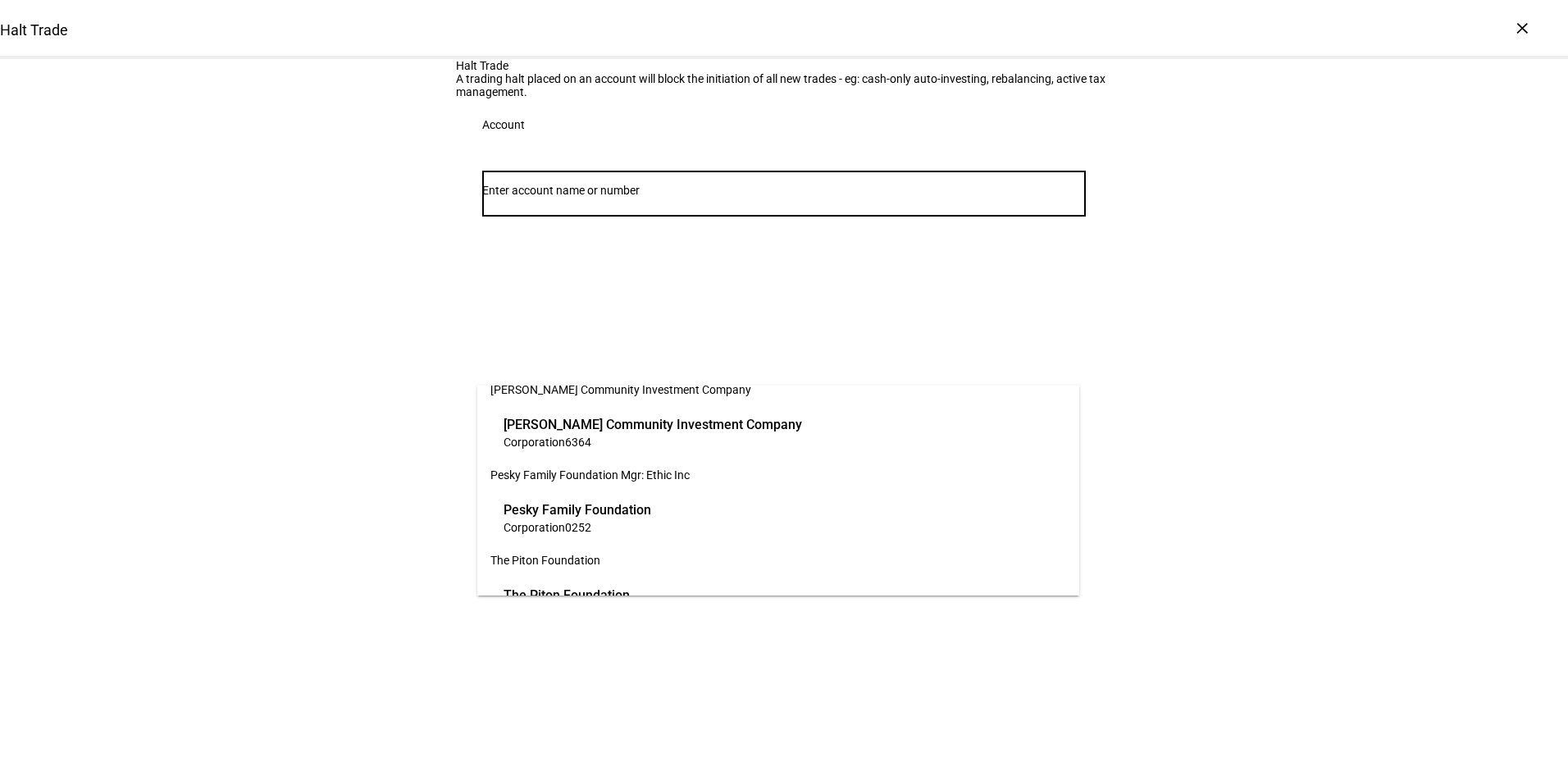
scroll to position [315, 0]
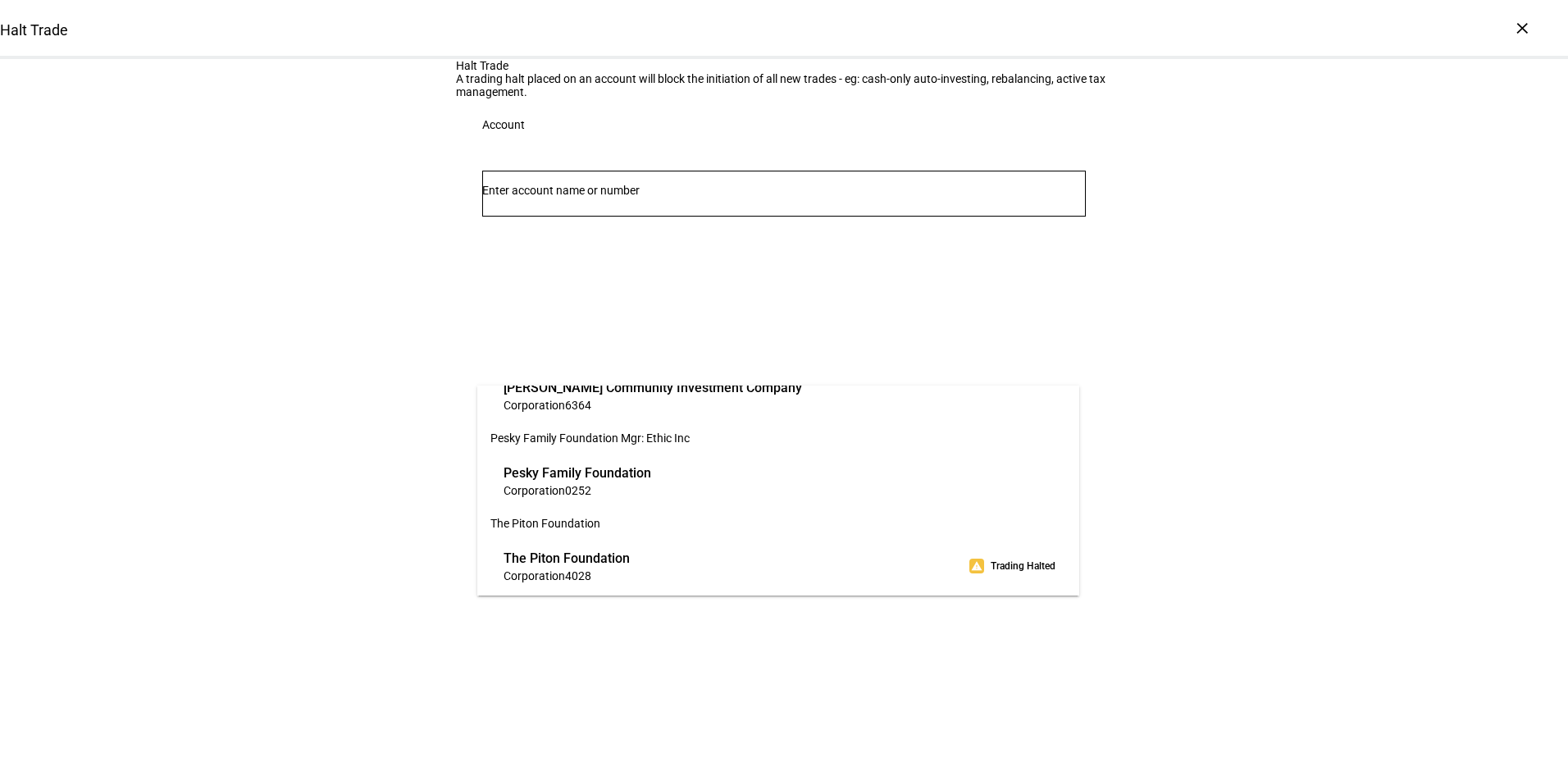
click at [629, 575] on span "Corporation 4028" at bounding box center [567, 575] width 126 height 15
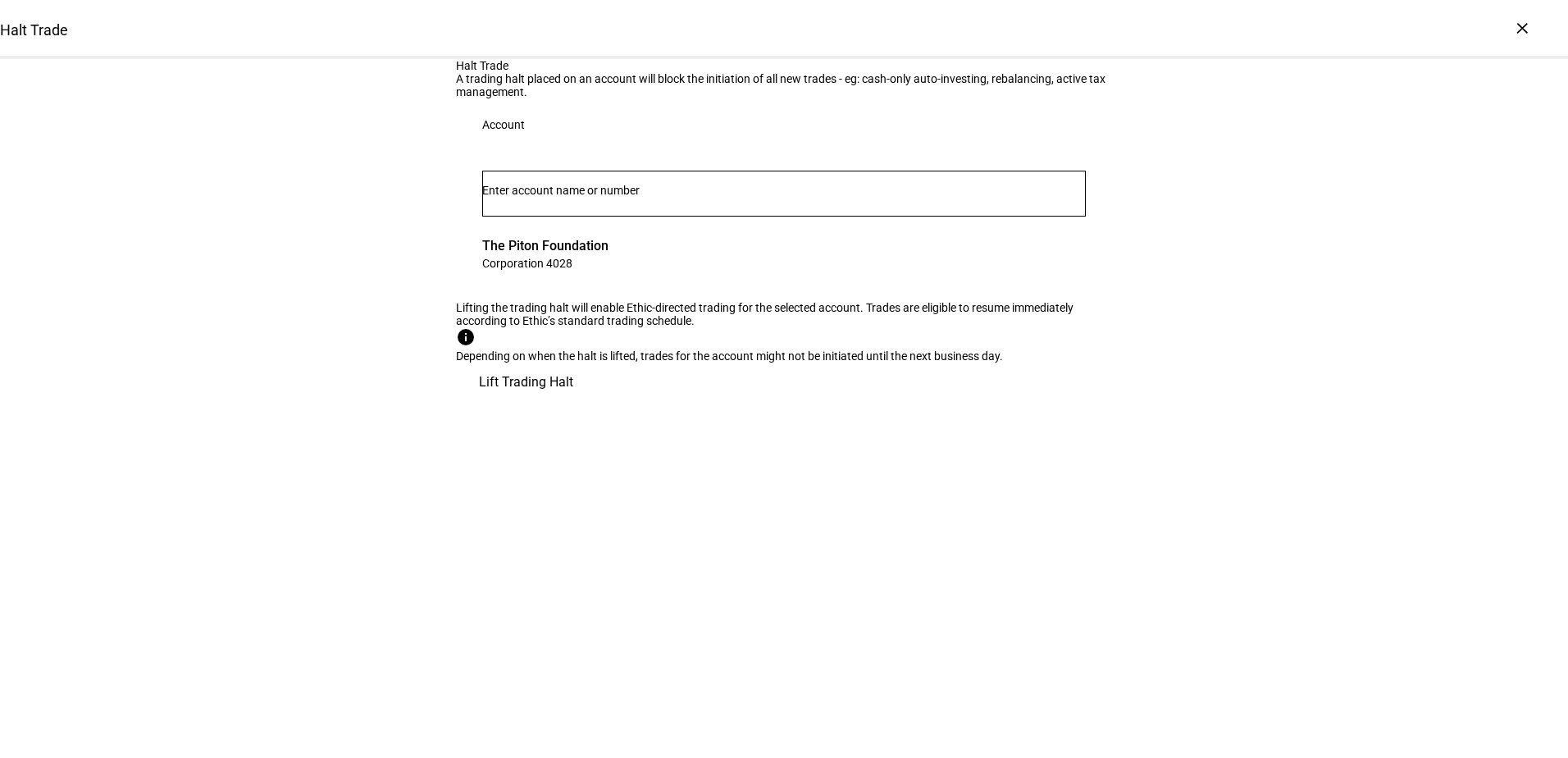
click at [573, 402] on span "Lift Trading Halt" at bounding box center [526, 381] width 94 height 39
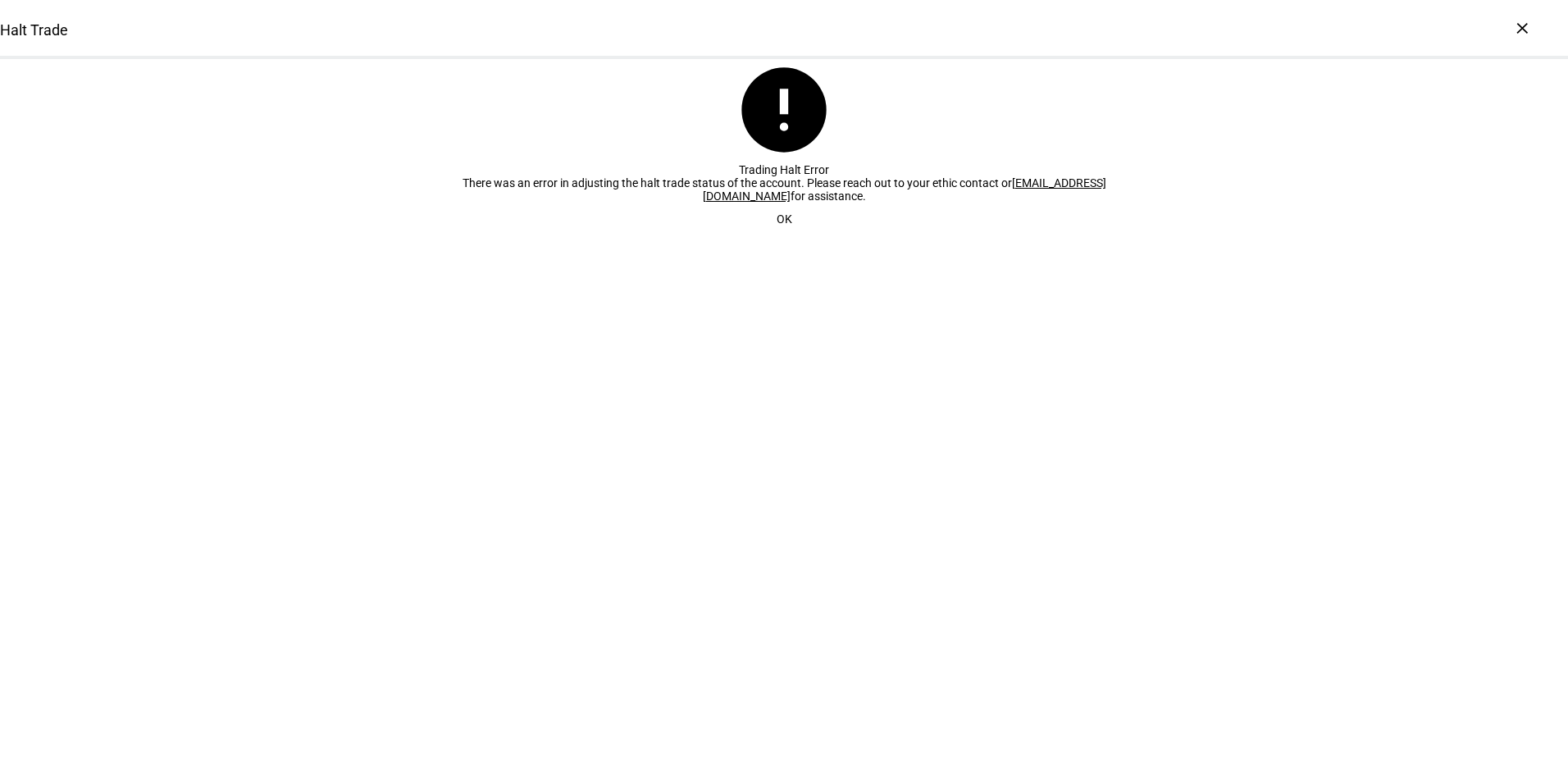
click at [777, 236] on span "OK" at bounding box center [784, 219] width 15 height 32
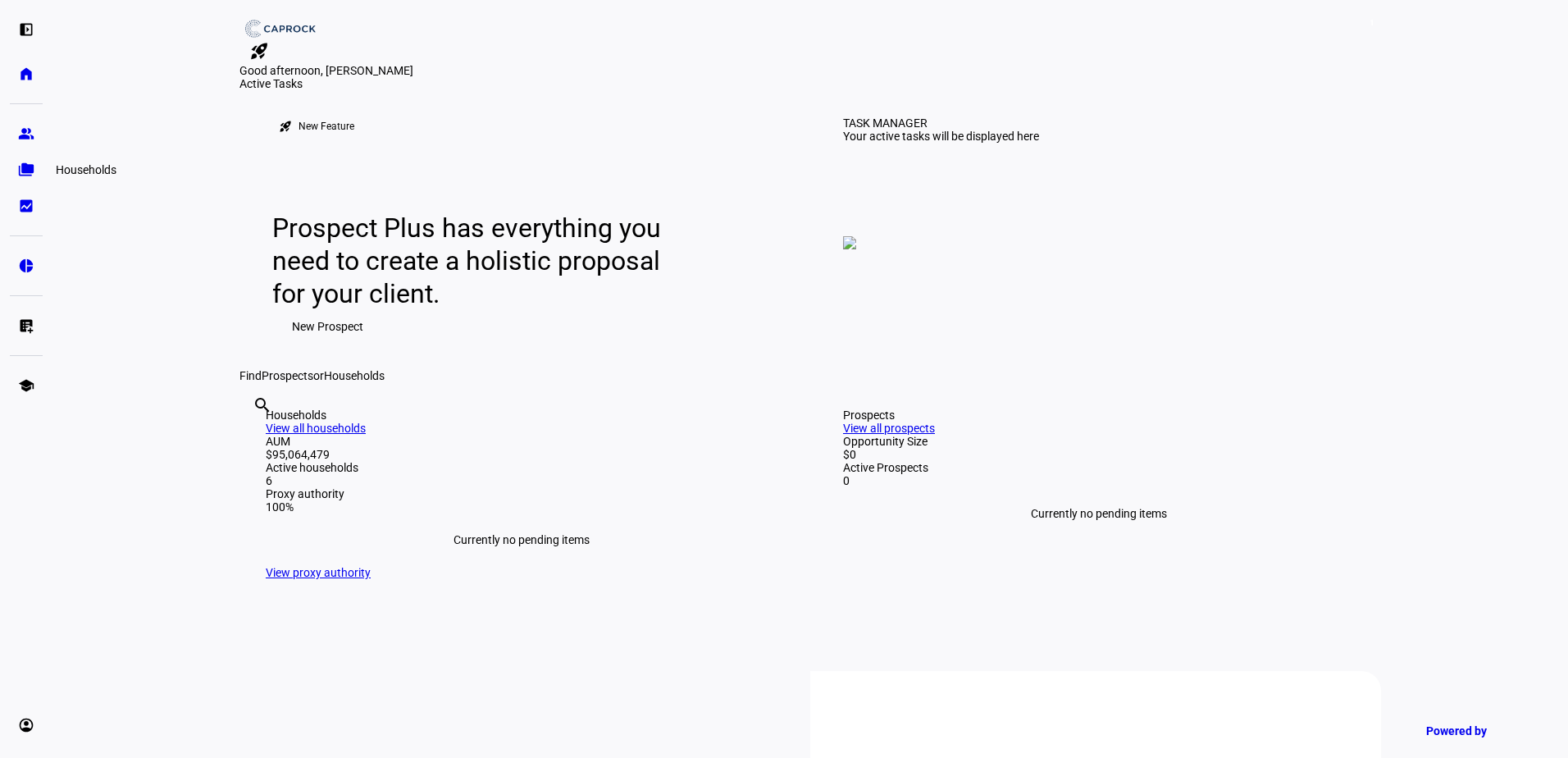
click at [26, 169] on eth-mat-symbol "folder_copy" at bounding box center [26, 169] width 16 height 16
